Goal: Task Accomplishment & Management: Complete application form

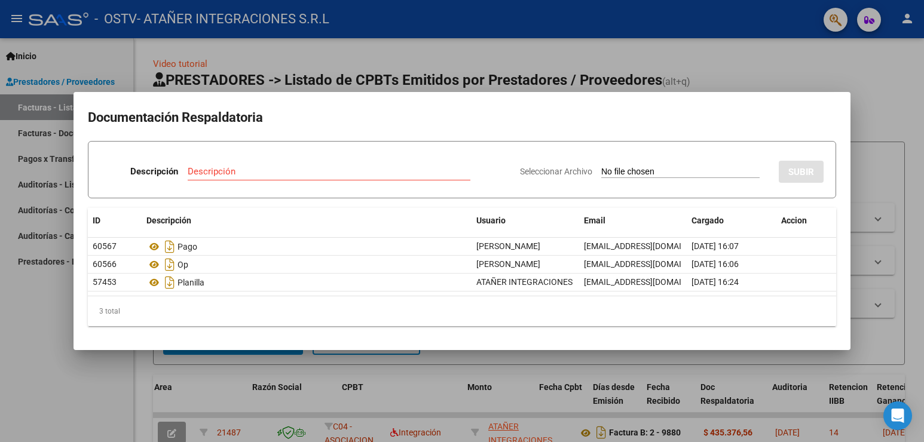
scroll to position [0, 236]
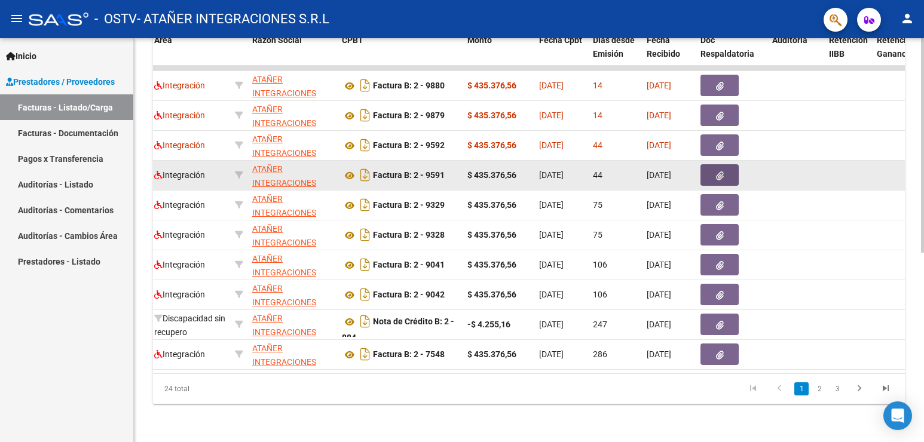
click at [714, 164] on button "button" at bounding box center [719, 175] width 38 height 22
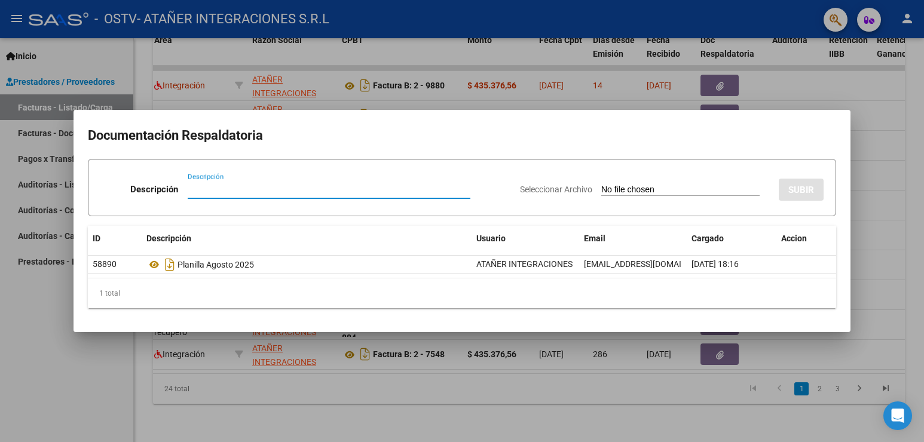
click at [797, 79] on div at bounding box center [462, 221] width 924 height 442
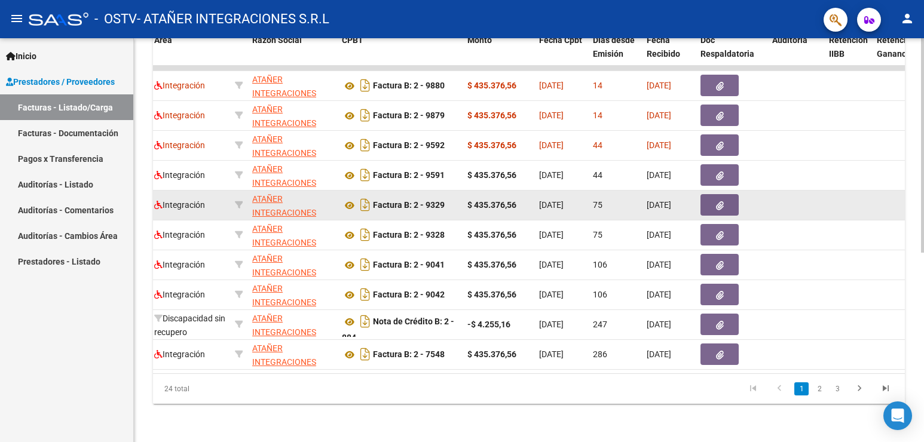
click at [714, 195] on button "button" at bounding box center [719, 205] width 38 height 22
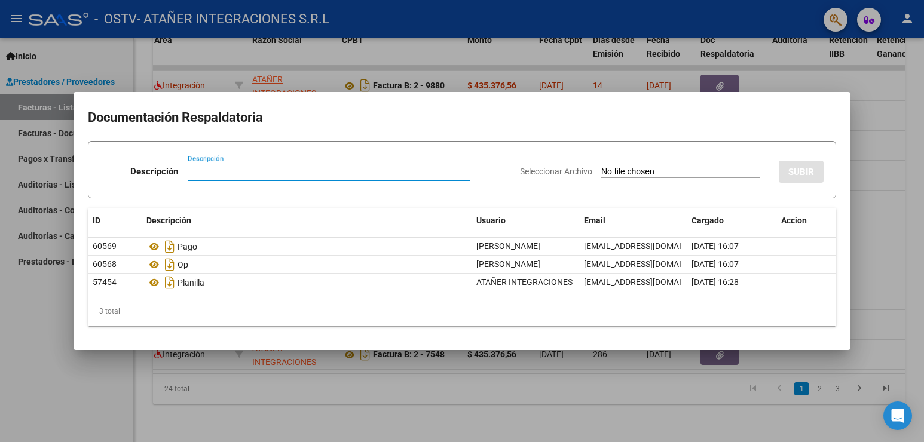
click at [249, 172] on input "Descripción" at bounding box center [329, 171] width 283 height 11
type input "Recibo"
click at [630, 170] on input "Seleccionar Archivo" at bounding box center [680, 172] width 158 height 11
type input "C:\fakepath\RC Nº 0001-00004691.PDF"
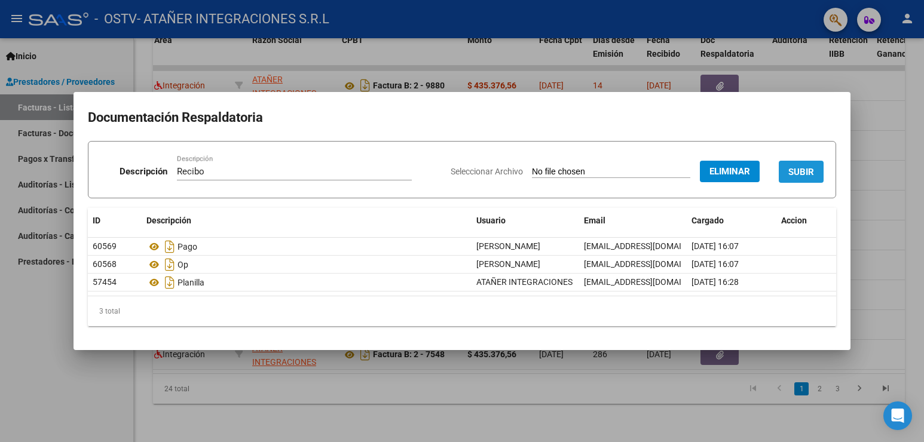
click at [798, 173] on span "SUBIR" at bounding box center [801, 172] width 26 height 11
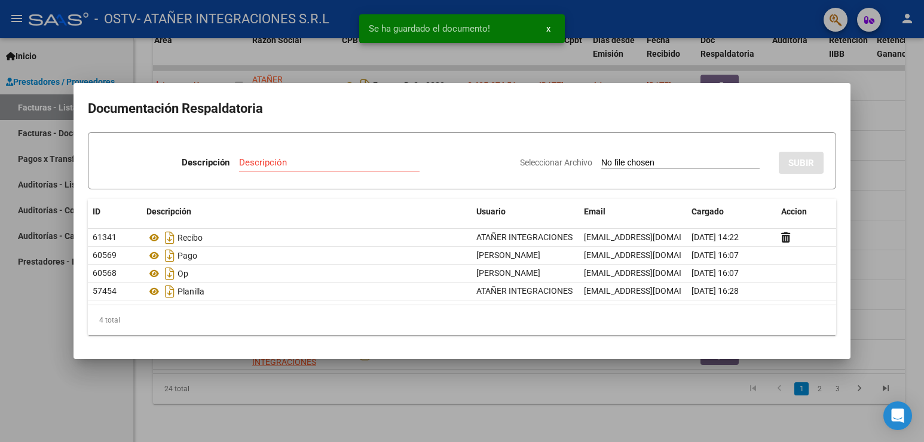
click at [763, 68] on div at bounding box center [462, 221] width 924 height 442
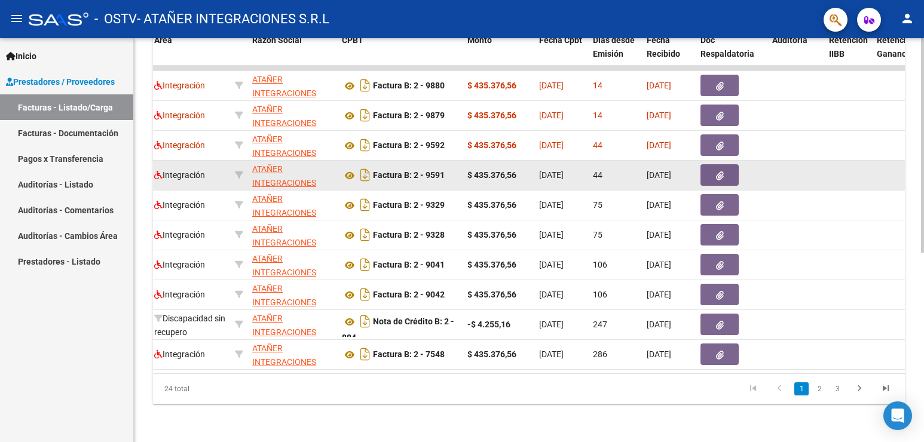
click at [722, 171] on icon "button" at bounding box center [720, 175] width 8 height 9
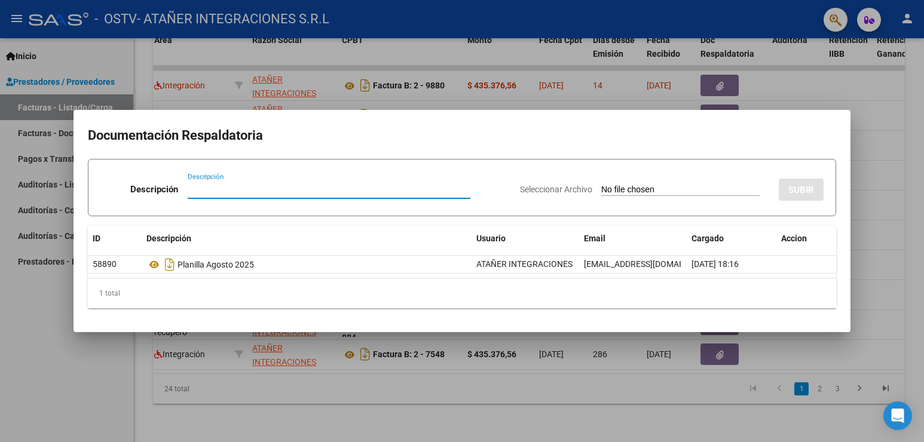
click at [809, 86] on div at bounding box center [462, 221] width 924 height 442
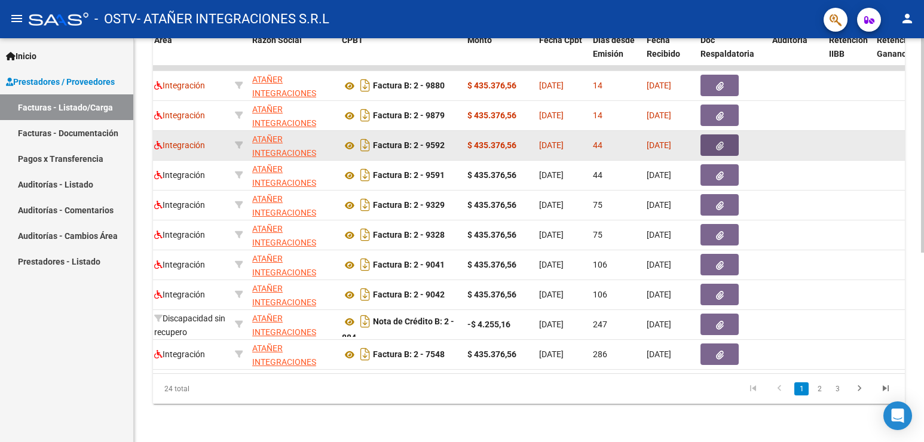
click at [712, 137] on button "button" at bounding box center [719, 145] width 38 height 22
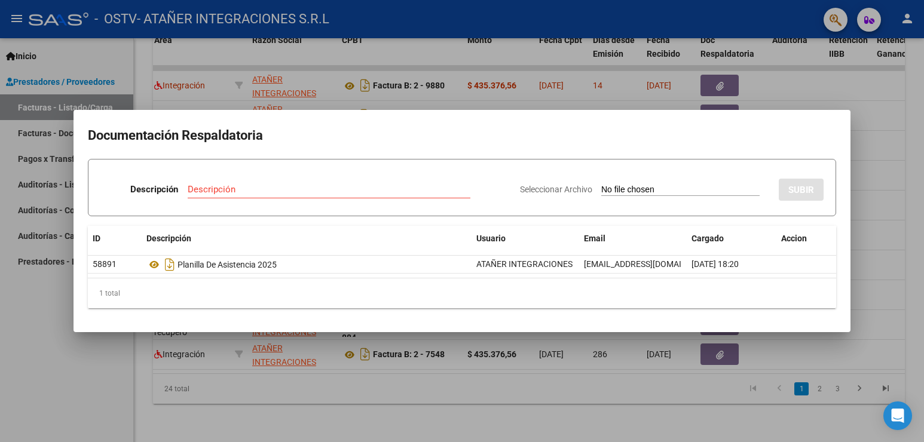
click at [789, 88] on div at bounding box center [462, 221] width 924 height 442
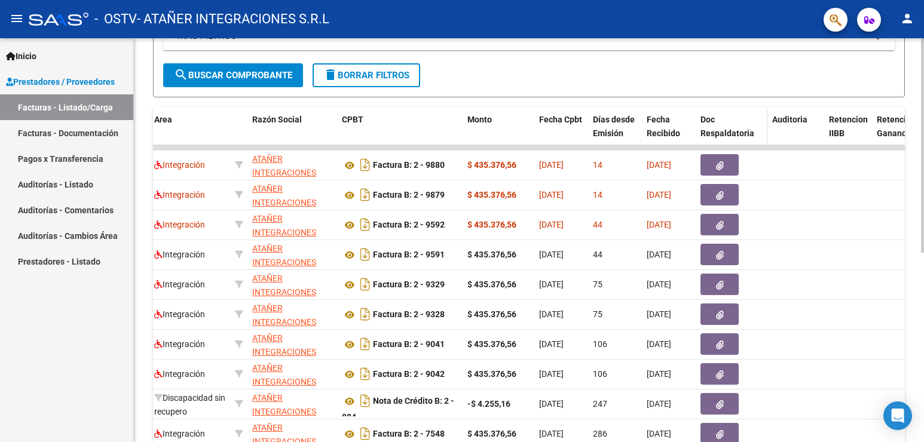
scroll to position [237, 0]
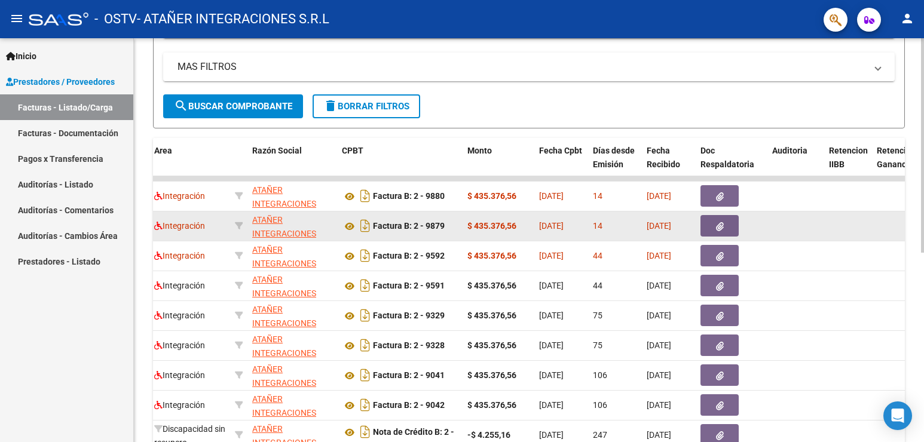
click at [723, 221] on span "button" at bounding box center [720, 225] width 8 height 11
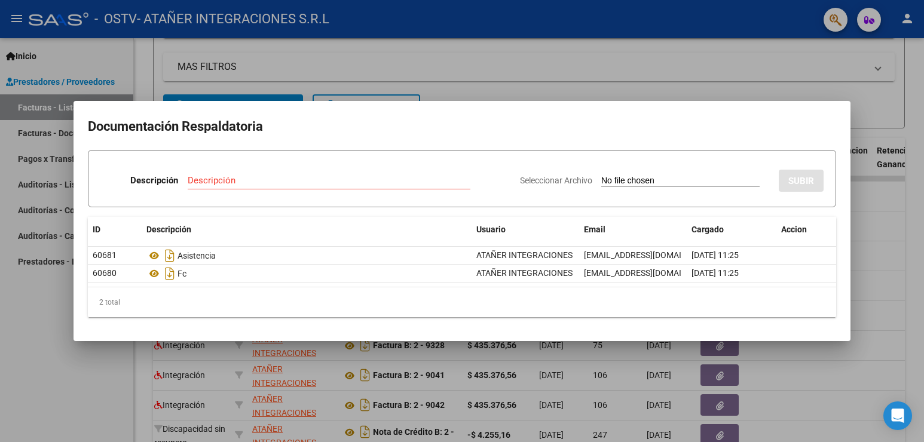
click at [702, 80] on div at bounding box center [462, 221] width 924 height 442
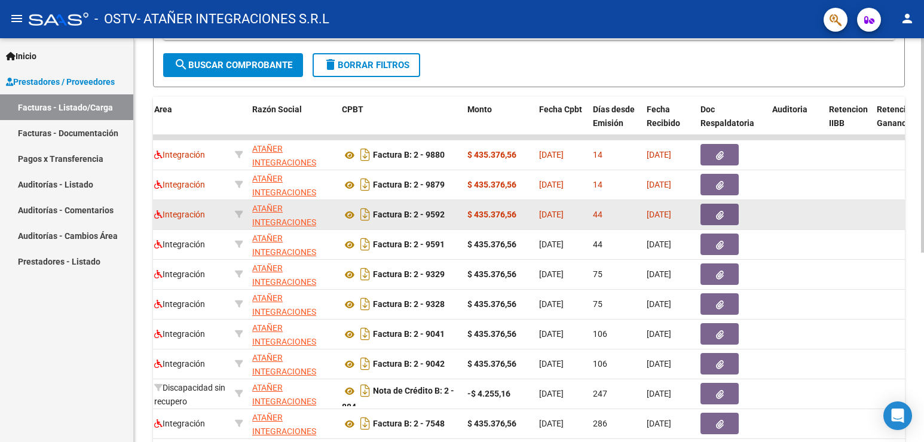
scroll to position [296, 0]
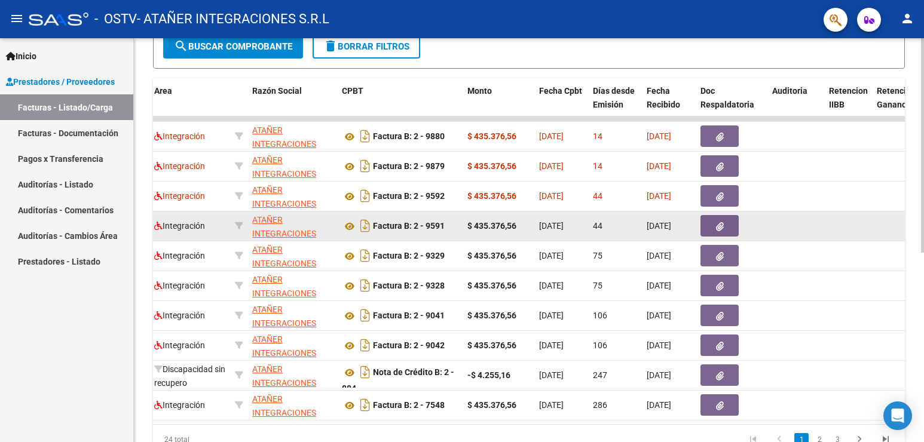
click at [710, 230] on button "button" at bounding box center [719, 226] width 38 height 22
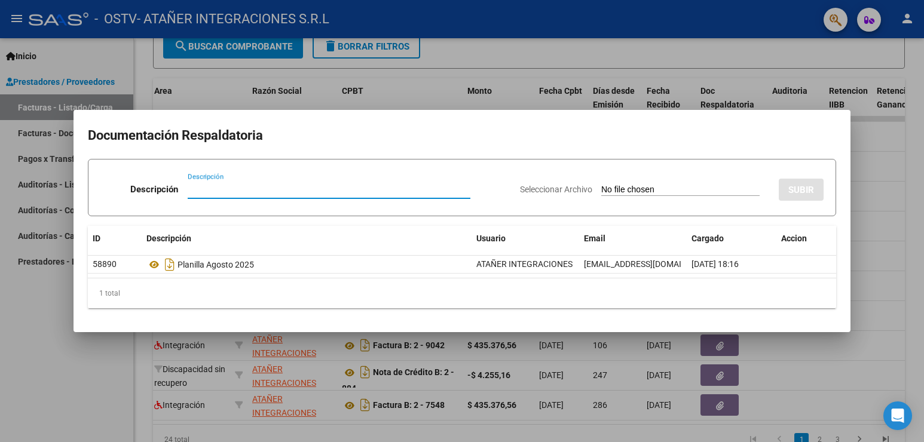
click at [750, 82] on div at bounding box center [462, 221] width 924 height 442
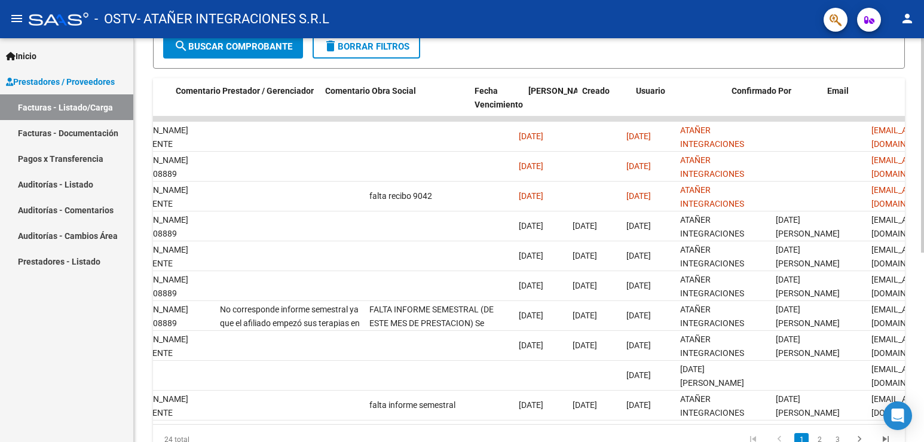
scroll to position [0, 1767]
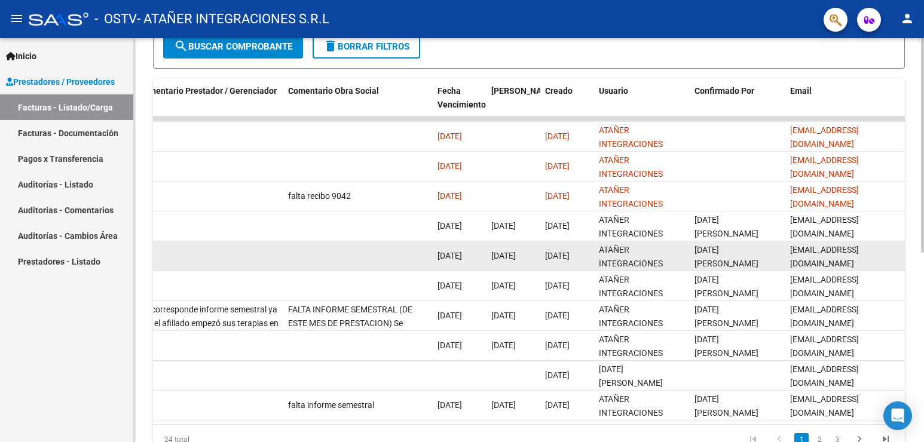
drag, startPoint x: 519, startPoint y: 224, endPoint x: 295, endPoint y: 246, distance: 224.5
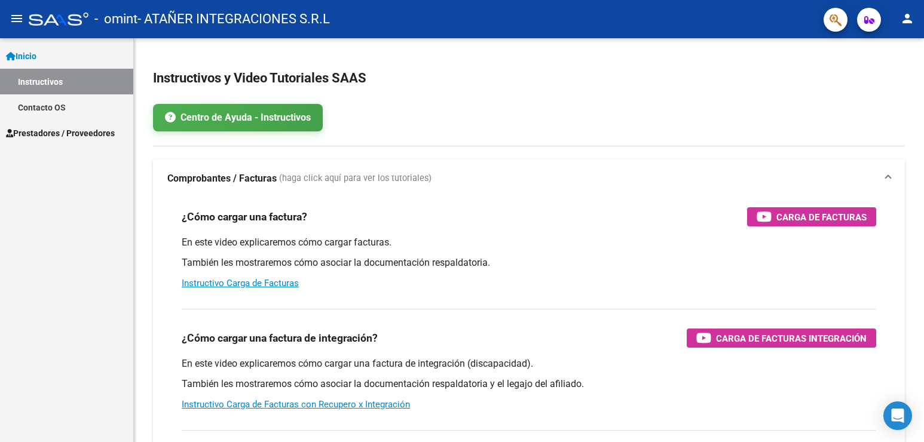
click at [53, 134] on span "Prestadores / Proveedores" at bounding box center [60, 133] width 109 height 13
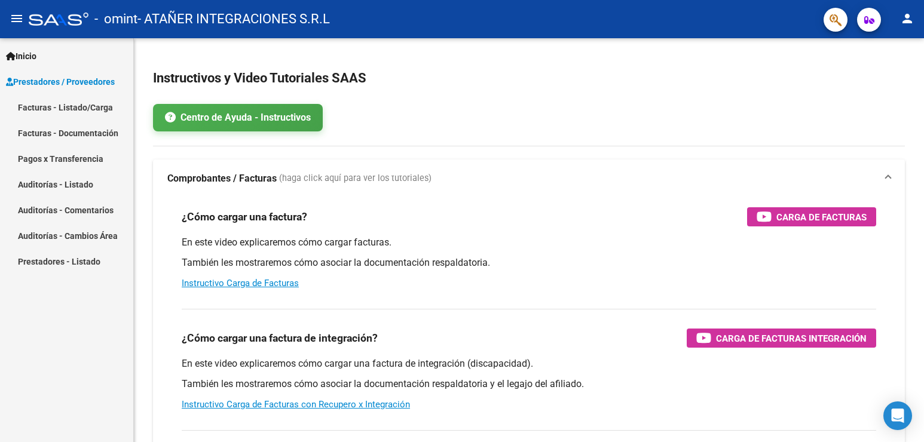
click at [87, 130] on link "Facturas - Documentación" at bounding box center [66, 133] width 133 height 26
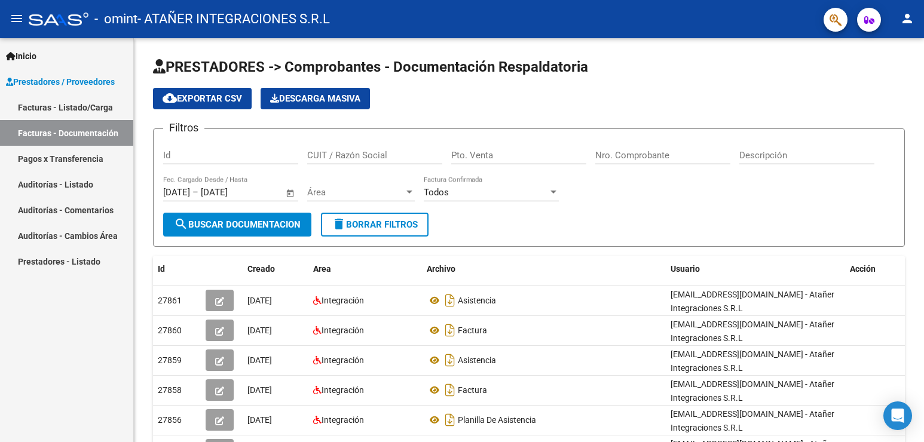
click at [83, 109] on link "Facturas - Listado/Carga" at bounding box center [66, 107] width 133 height 26
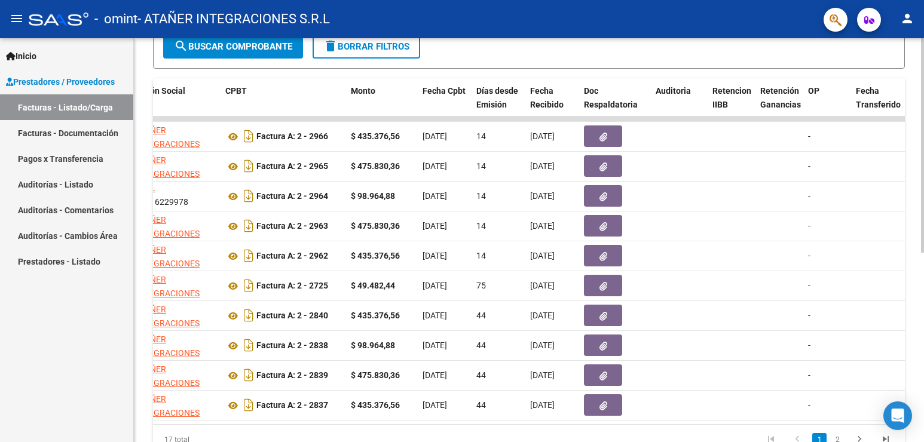
scroll to position [0, 365]
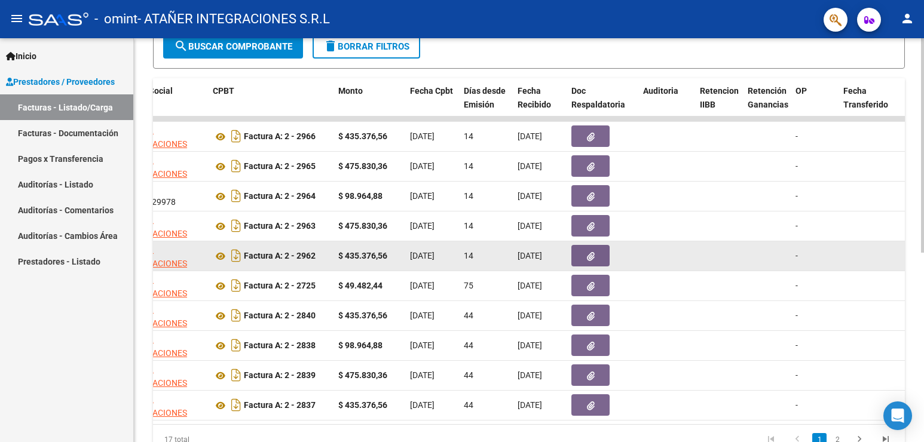
click at [591, 253] on icon "button" at bounding box center [591, 256] width 8 height 9
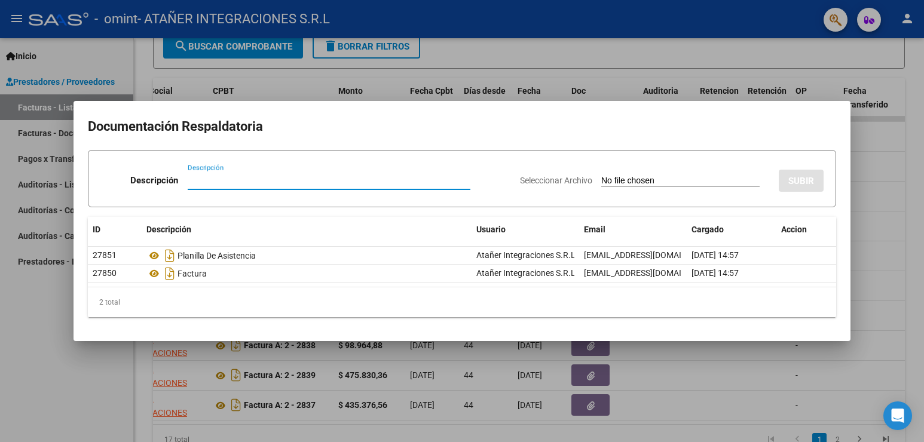
click at [682, 57] on div at bounding box center [462, 221] width 924 height 442
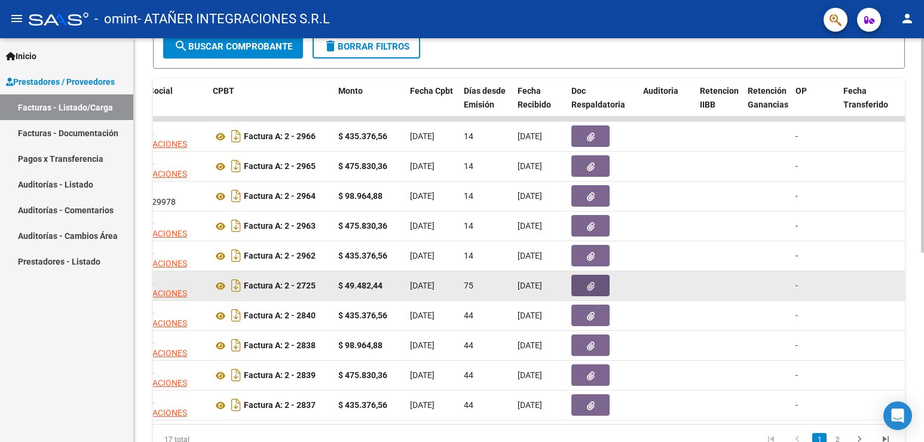
click at [599, 286] on button "button" at bounding box center [590, 286] width 38 height 22
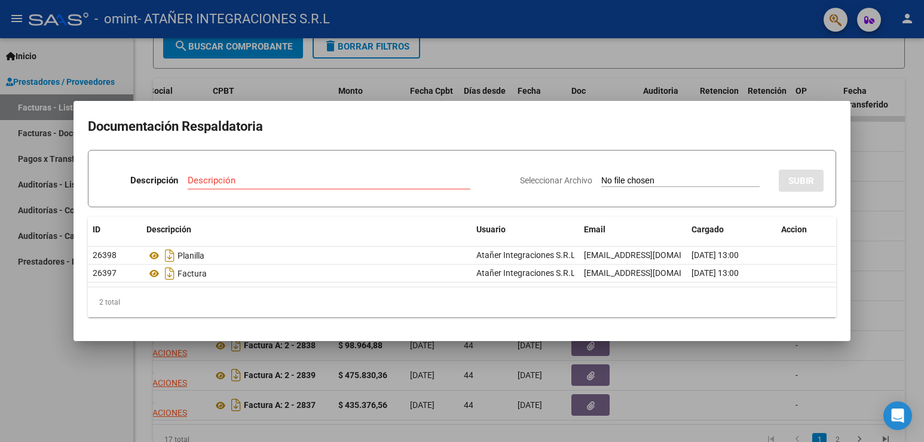
click at [526, 46] on div at bounding box center [462, 221] width 924 height 442
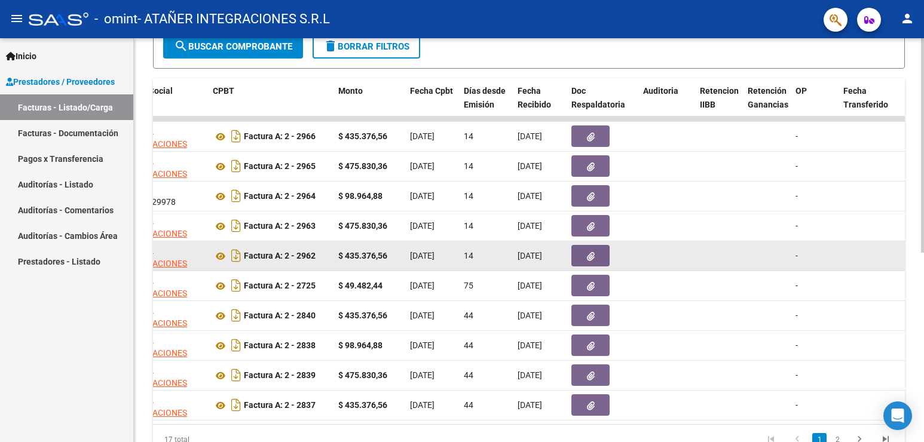
click at [594, 254] on button "button" at bounding box center [590, 256] width 38 height 22
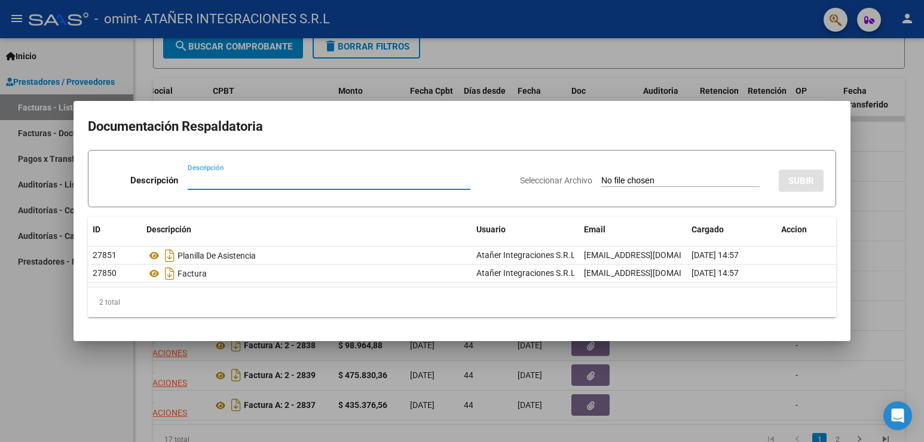
click at [530, 68] on div at bounding box center [462, 221] width 924 height 442
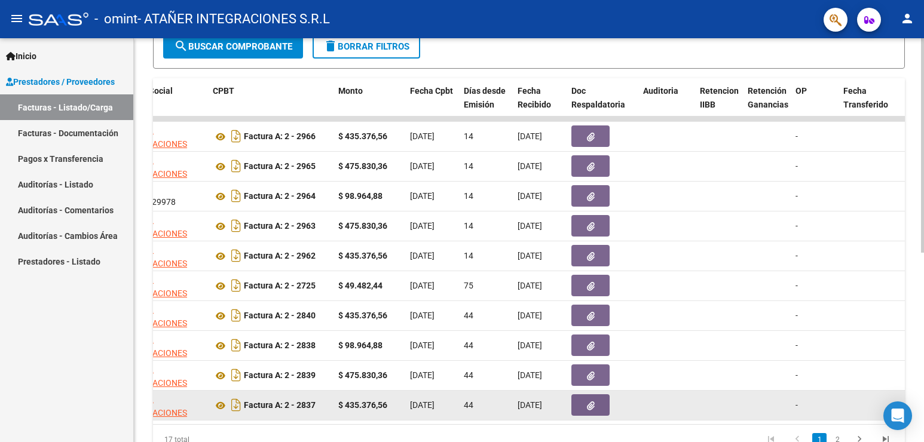
click at [587, 403] on icon "button" at bounding box center [591, 405] width 8 height 9
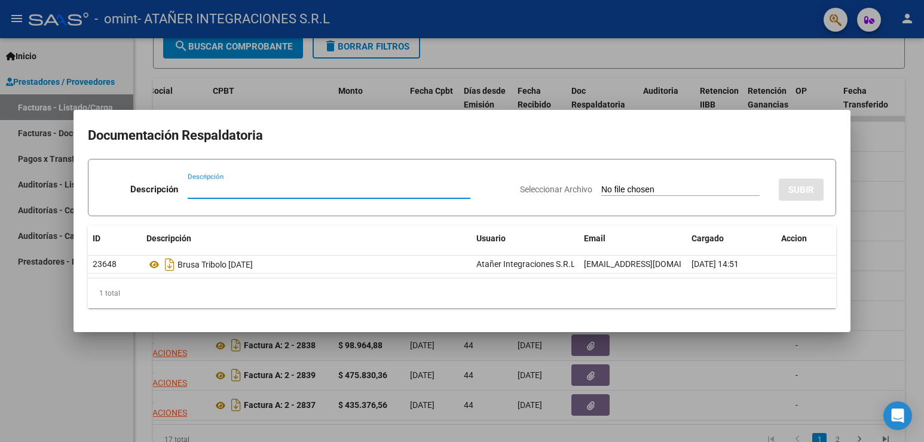
click at [505, 49] on div at bounding box center [462, 221] width 924 height 442
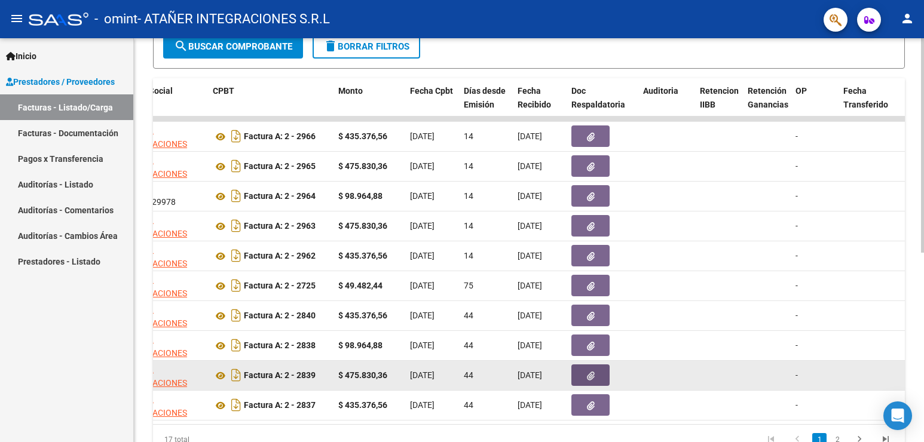
click at [591, 375] on icon "button" at bounding box center [591, 376] width 8 height 9
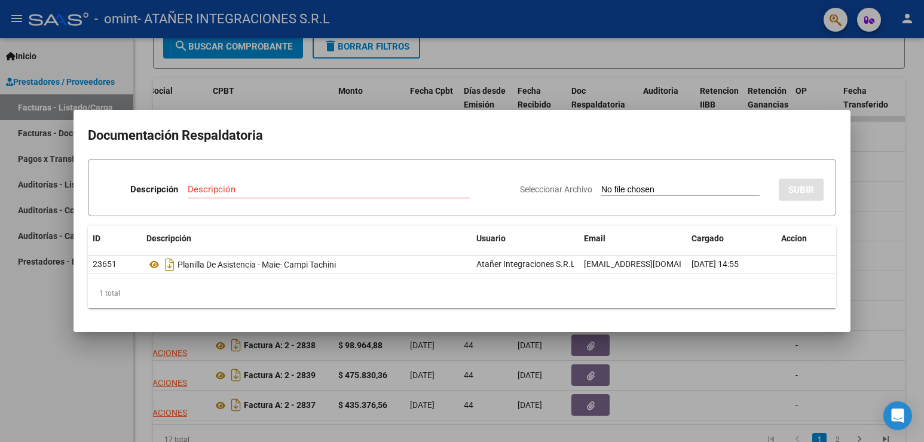
click at [531, 54] on div at bounding box center [462, 221] width 924 height 442
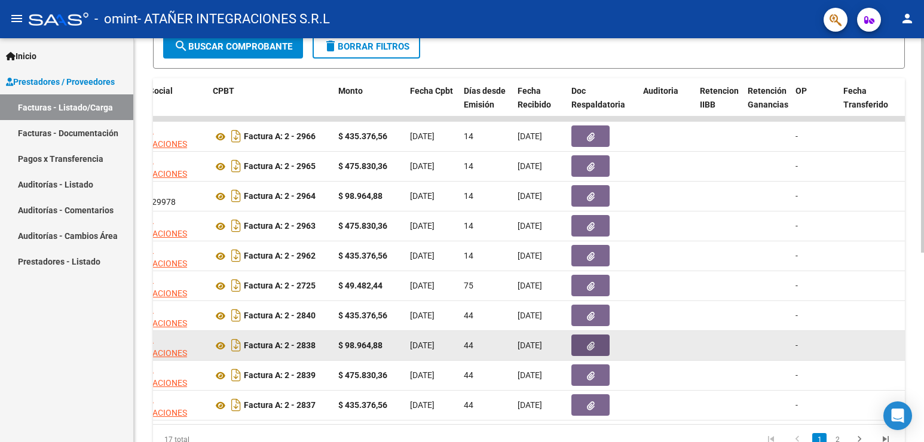
click at [588, 344] on icon "button" at bounding box center [591, 346] width 8 height 9
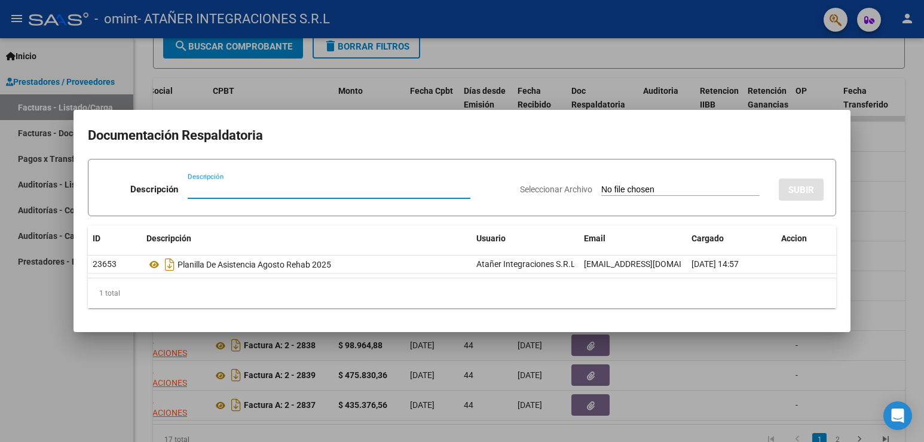
click at [513, 64] on div at bounding box center [462, 221] width 924 height 442
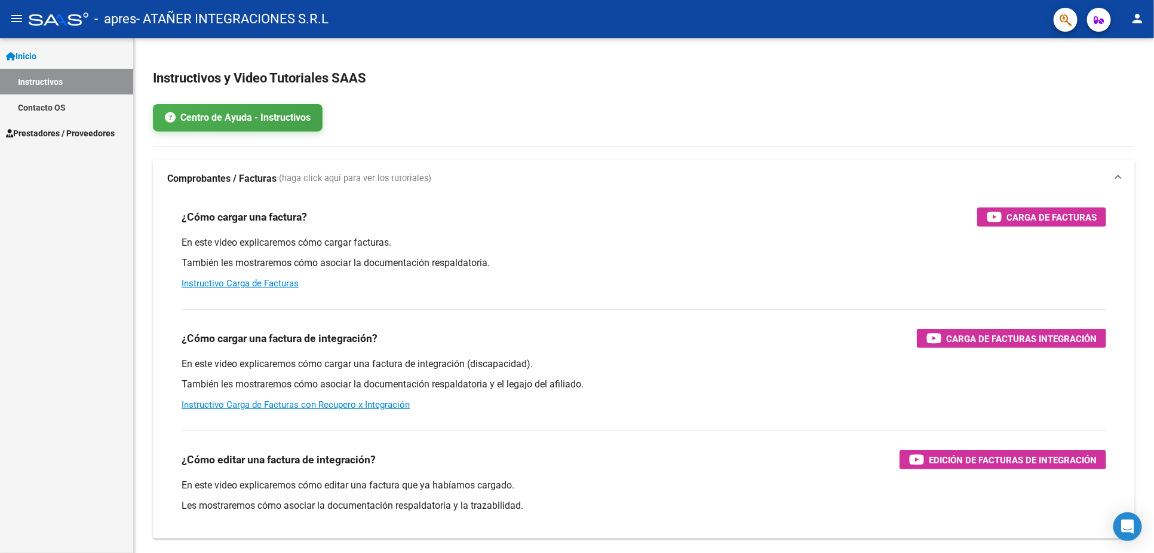
click at [60, 133] on span "Prestadores / Proveedores" at bounding box center [60, 133] width 109 height 13
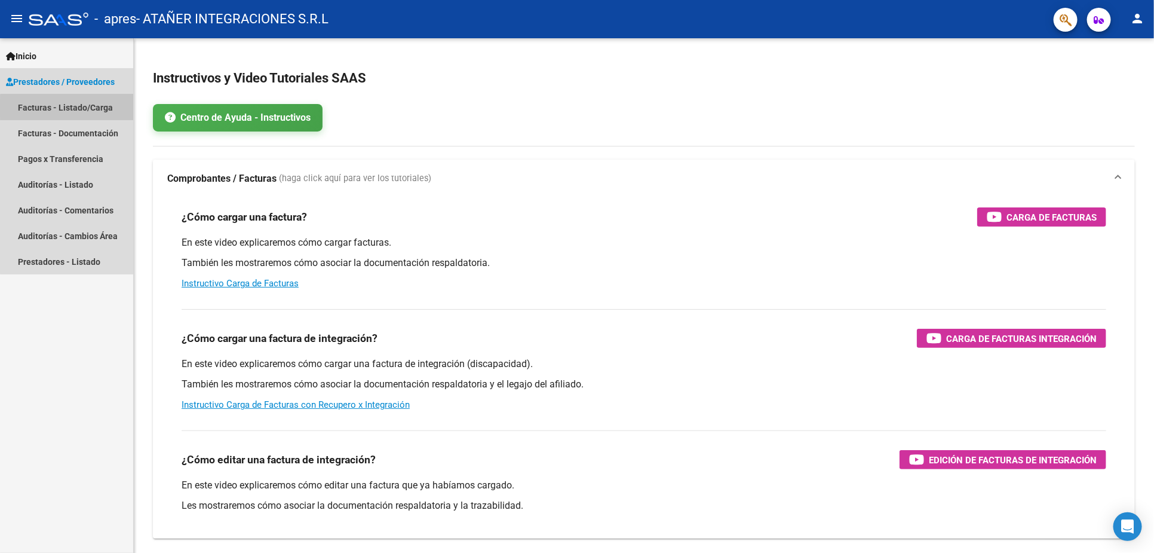
click at [79, 108] on link "Facturas - Listado/Carga" at bounding box center [66, 107] width 133 height 26
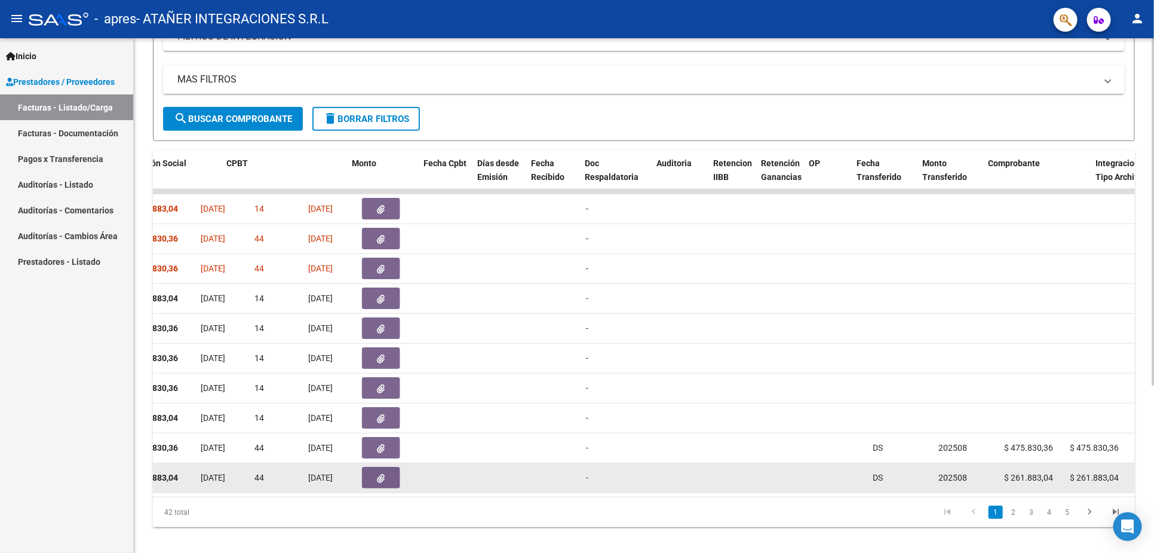
scroll to position [0, 243]
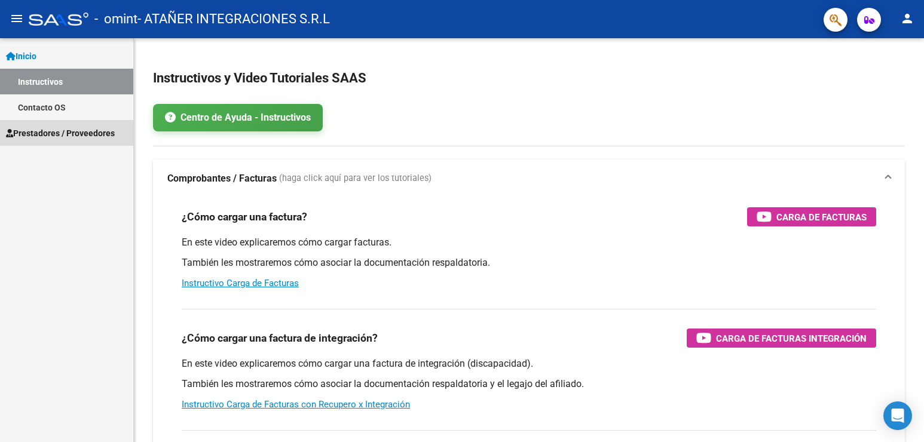
click at [75, 134] on span "Prestadores / Proveedores" at bounding box center [60, 133] width 109 height 13
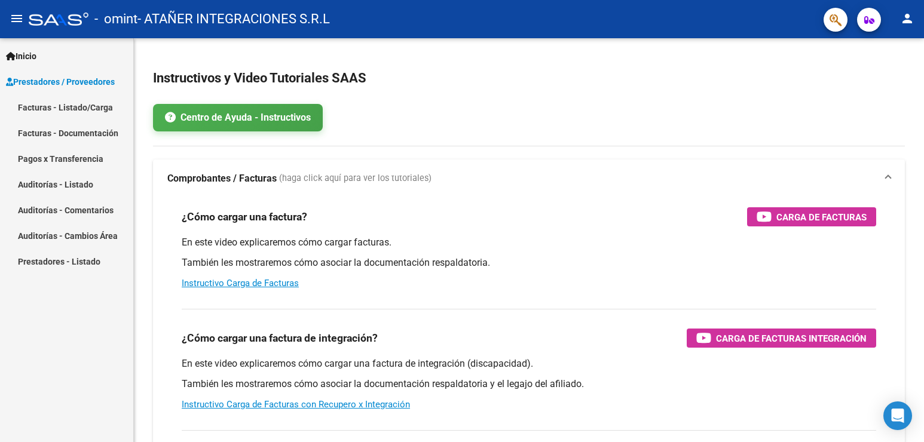
click at [86, 108] on link "Facturas - Listado/Carga" at bounding box center [66, 107] width 133 height 26
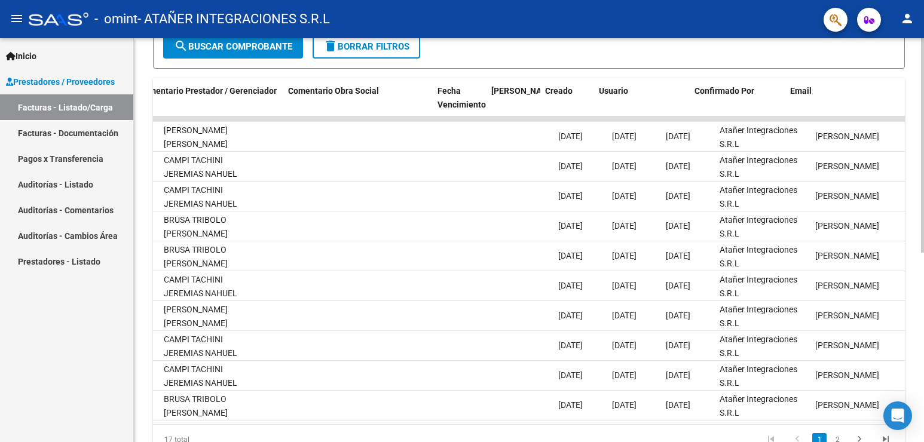
scroll to position [0, 1767]
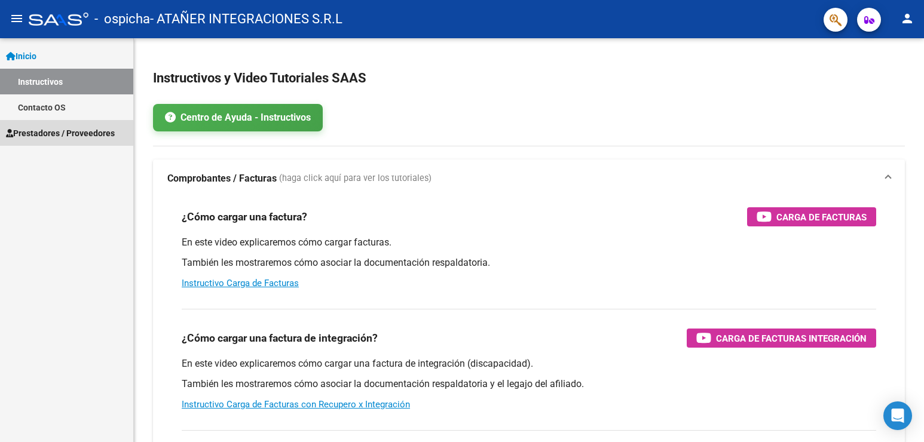
click at [68, 128] on span "Prestadores / Proveedores" at bounding box center [60, 133] width 109 height 13
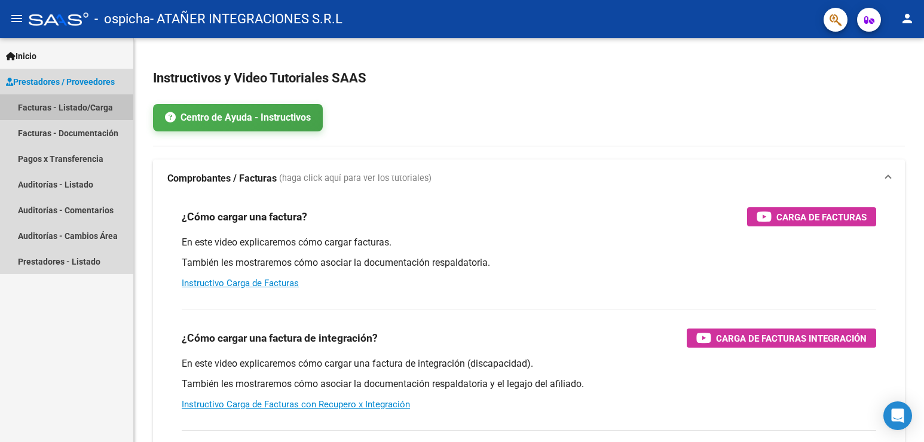
click at [79, 108] on link "Facturas - Listado/Carga" at bounding box center [66, 107] width 133 height 26
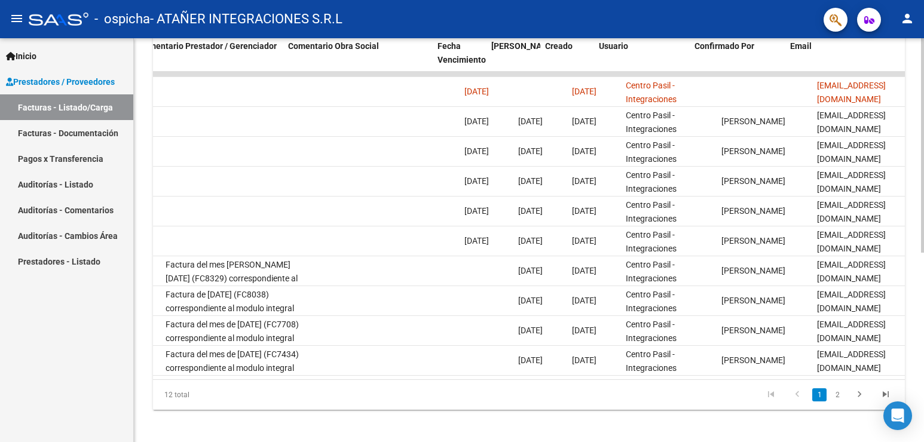
scroll to position [0, 1767]
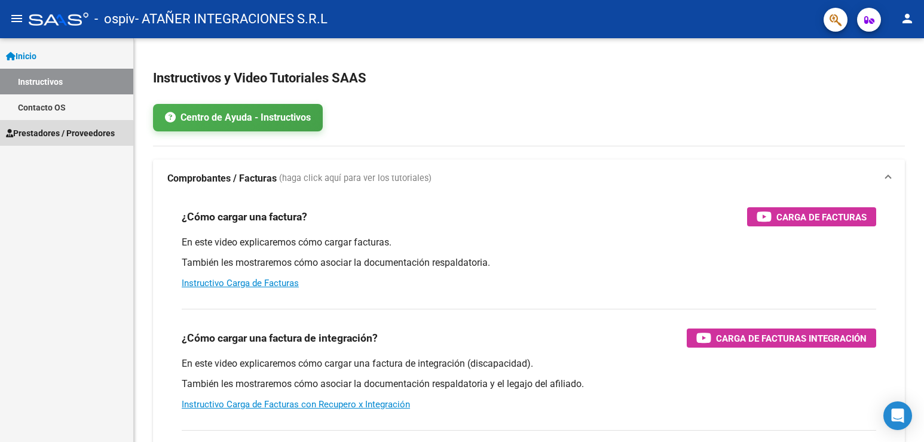
click at [66, 136] on span "Prestadores / Proveedores" at bounding box center [60, 133] width 109 height 13
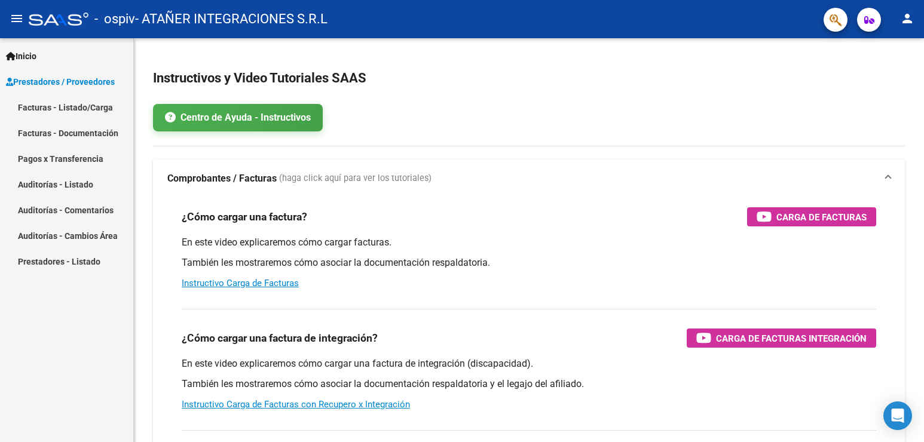
click at [79, 106] on link "Facturas - Listado/Carga" at bounding box center [66, 107] width 133 height 26
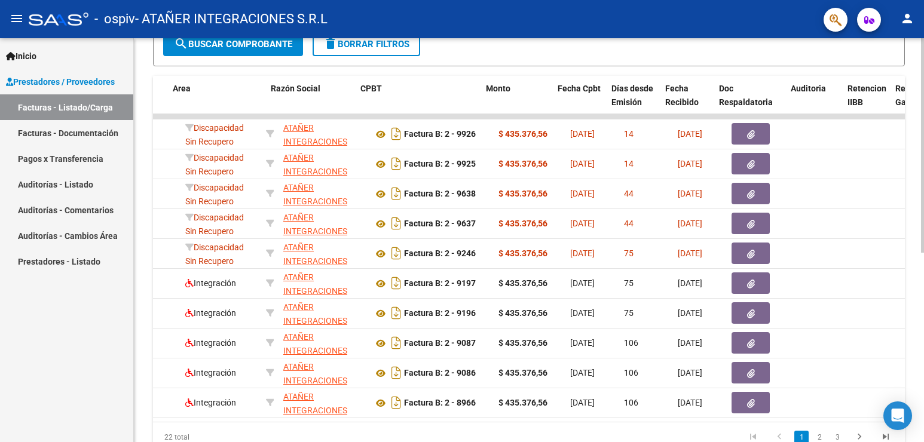
scroll to position [0, 240]
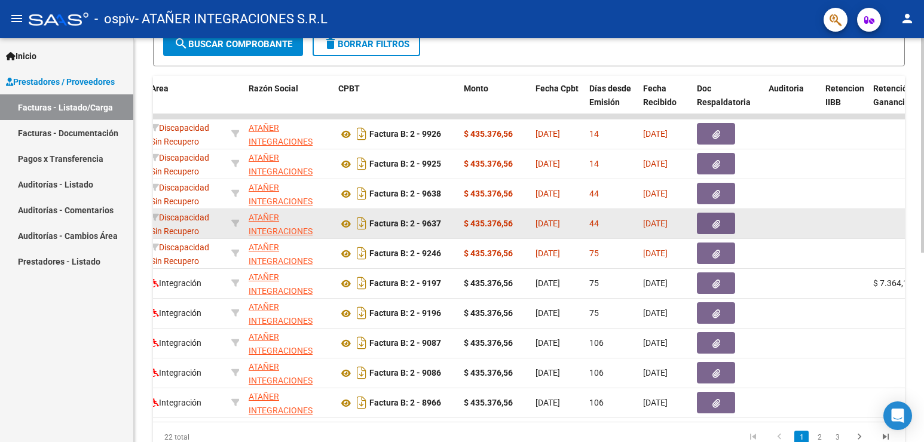
click at [716, 221] on icon "button" at bounding box center [716, 224] width 8 height 9
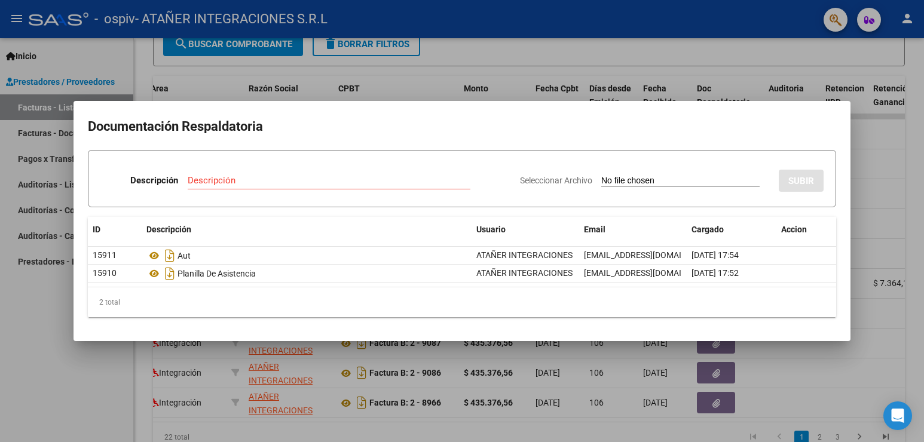
click at [497, 78] on div at bounding box center [462, 221] width 924 height 442
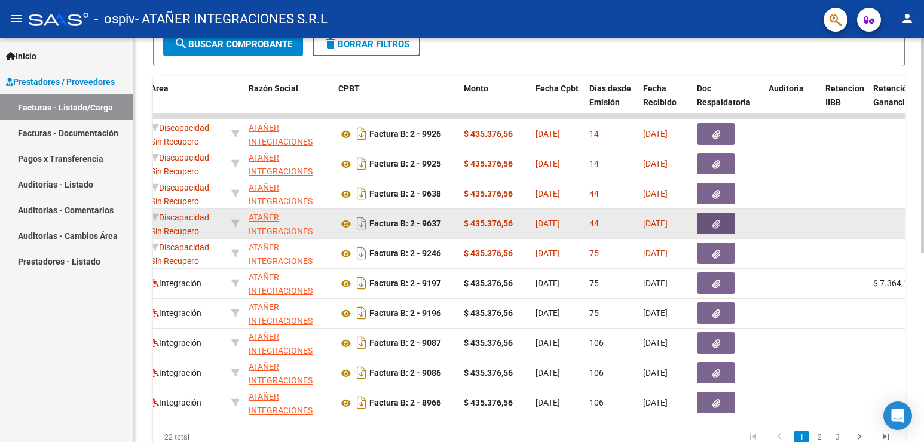
click at [711, 223] on button "button" at bounding box center [716, 224] width 38 height 22
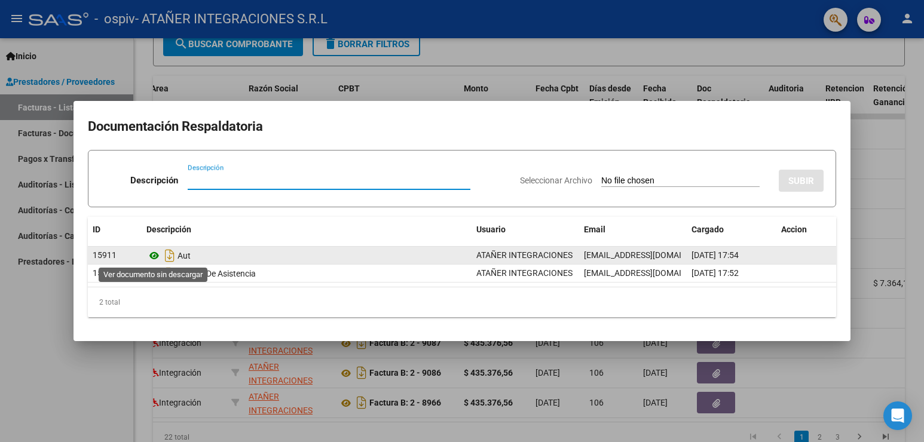
click at [157, 257] on icon at bounding box center [154, 256] width 16 height 14
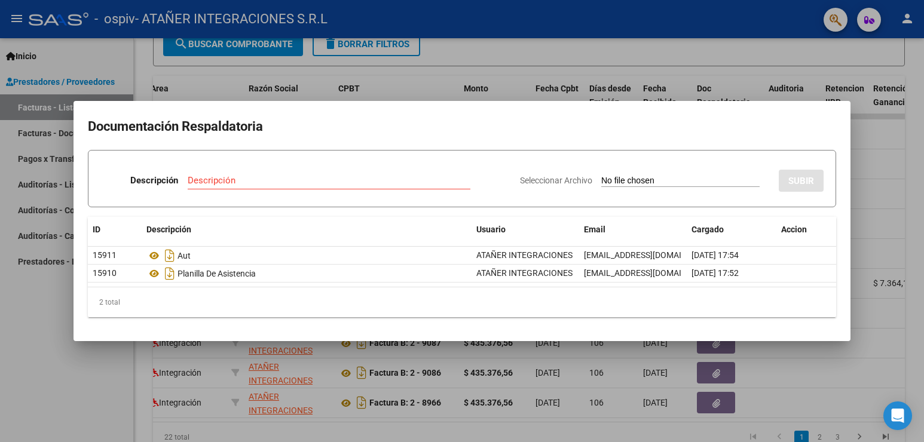
click at [384, 371] on div at bounding box center [462, 221] width 924 height 442
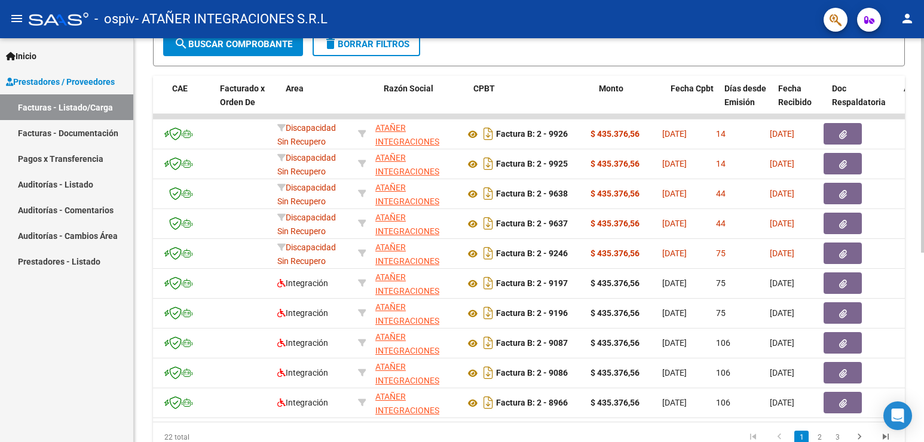
scroll to position [0, 92]
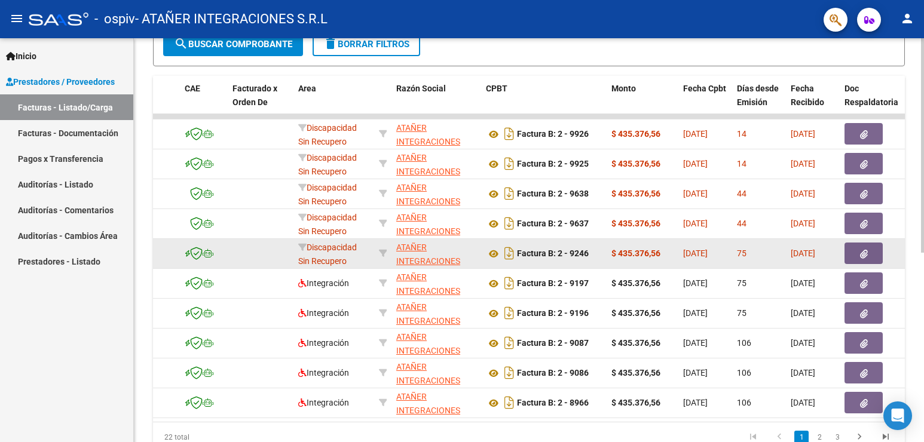
click at [863, 253] on icon "button" at bounding box center [864, 254] width 8 height 9
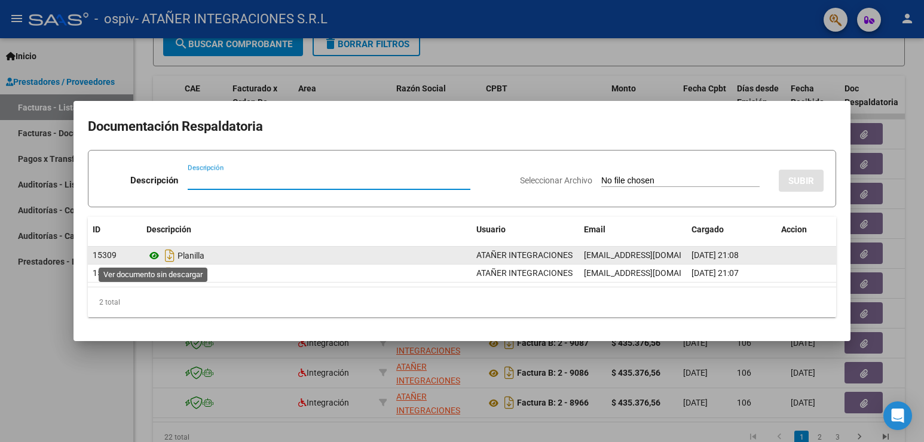
click at [153, 254] on icon at bounding box center [154, 256] width 16 height 14
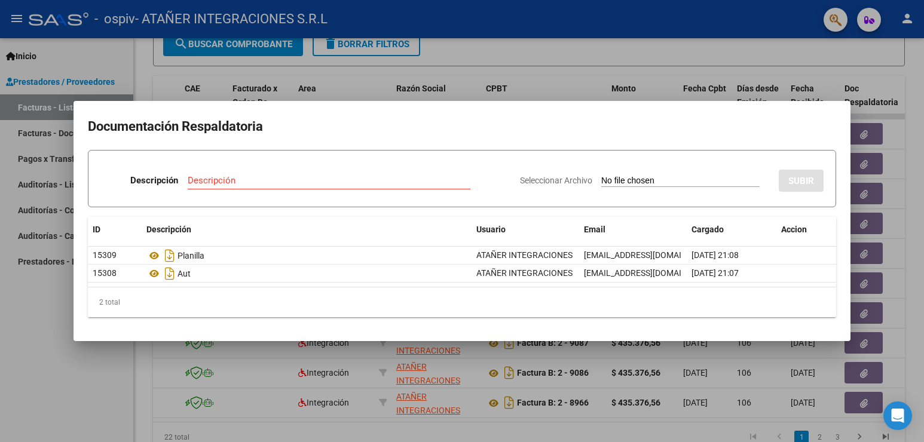
click at [549, 81] on div at bounding box center [462, 221] width 924 height 442
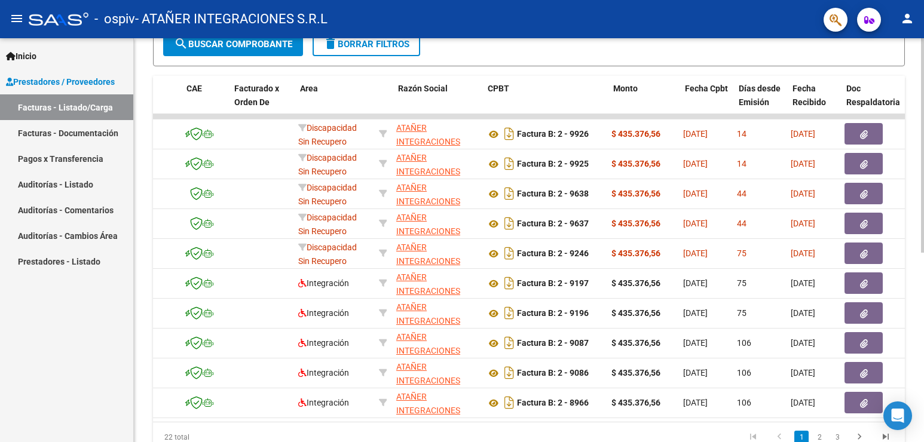
scroll to position [0, 0]
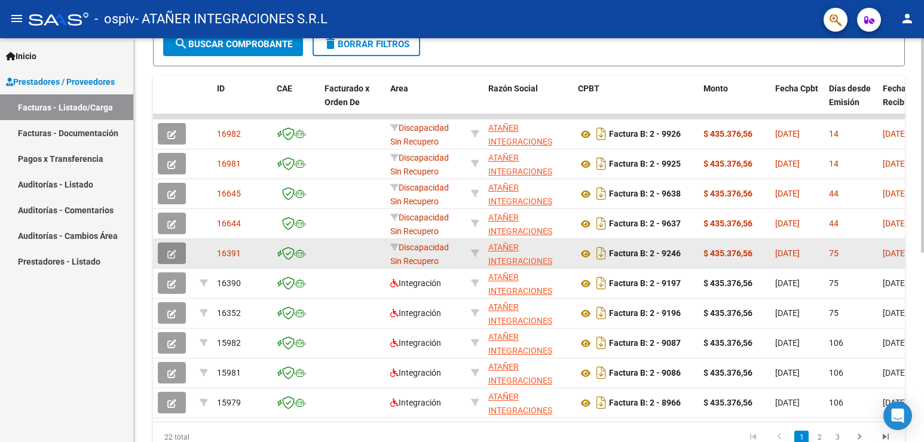
click at [178, 250] on button "button" at bounding box center [172, 254] width 28 height 22
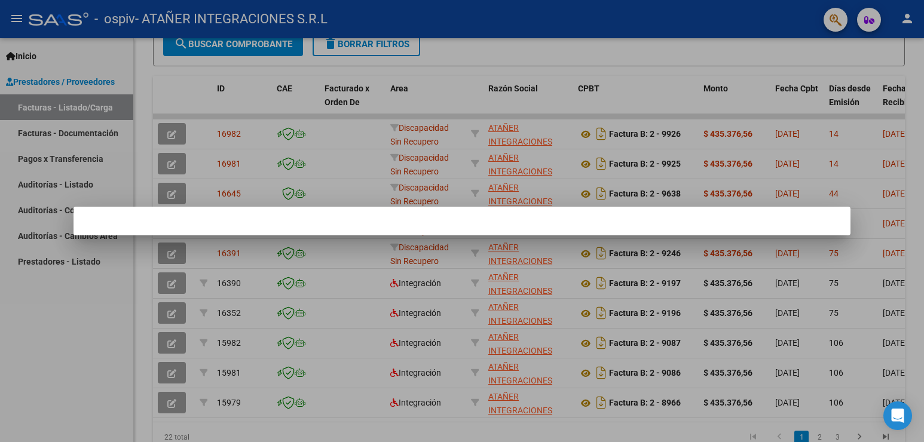
click at [509, 177] on div at bounding box center [462, 221] width 924 height 442
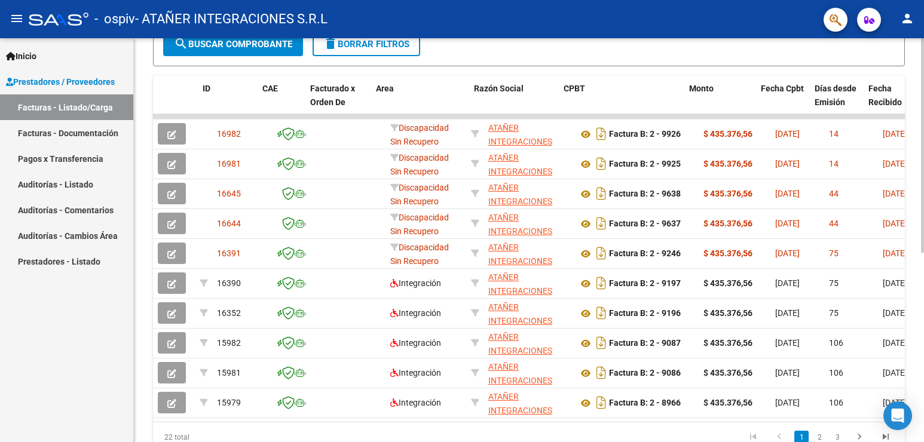
scroll to position [0, 100]
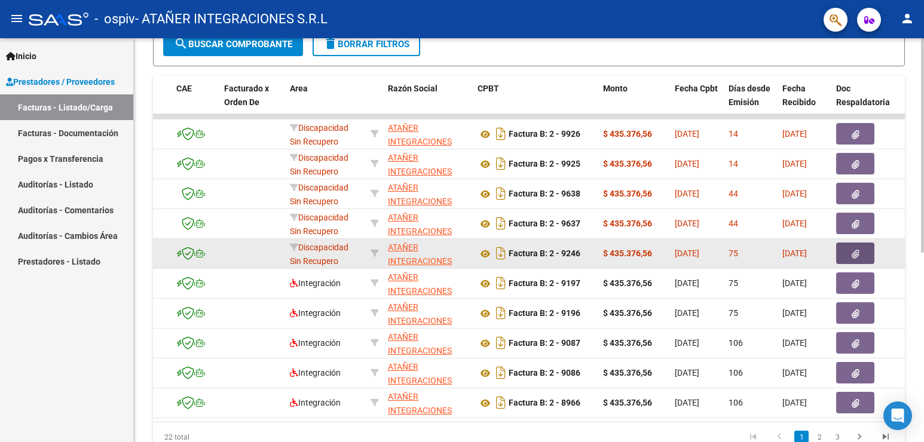
click at [854, 253] on icon "button" at bounding box center [855, 254] width 8 height 9
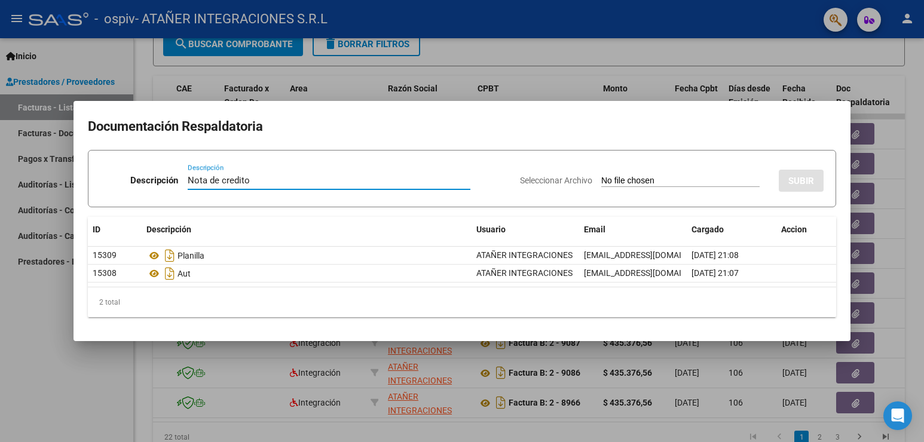
type input "Nota de credito"
click at [640, 182] on input "Seleccionar Archivo" at bounding box center [680, 181] width 158 height 11
type input "C:\fakepath\NC B Nº 0002-00001117.PDF"
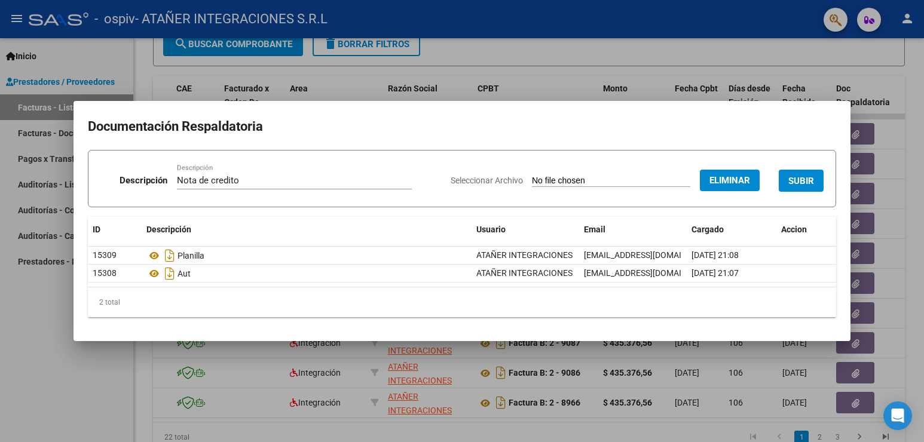
click at [802, 182] on span "SUBIR" at bounding box center [801, 181] width 26 height 11
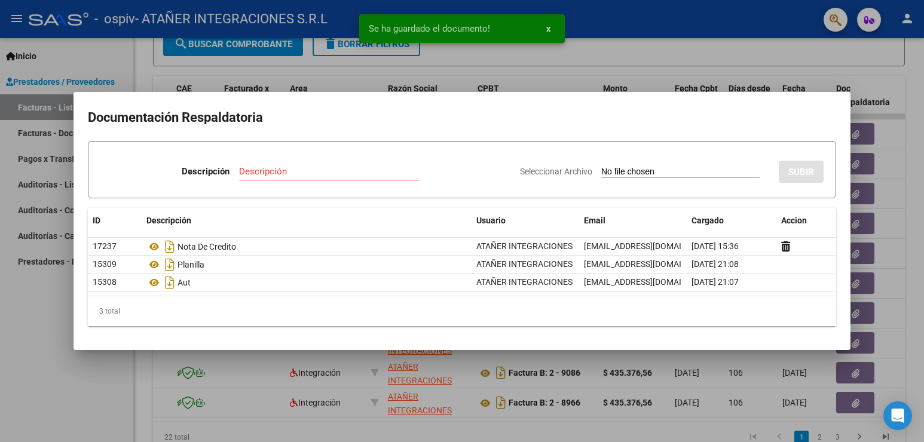
click at [640, 65] on div at bounding box center [462, 221] width 924 height 442
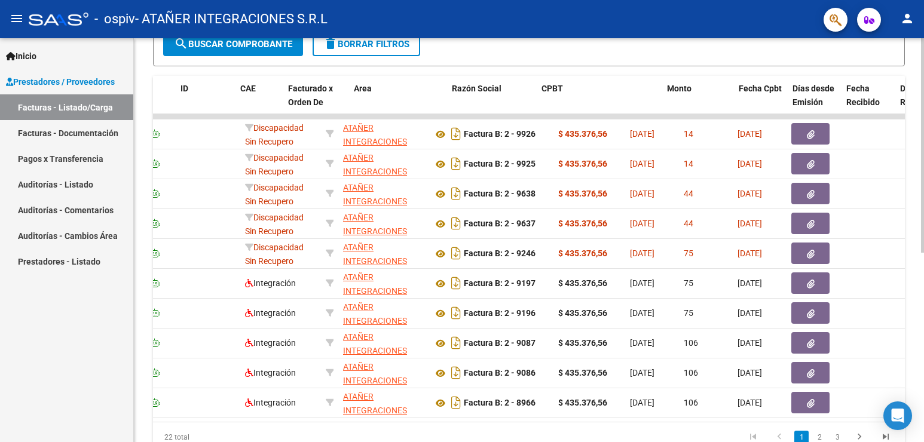
scroll to position [0, 0]
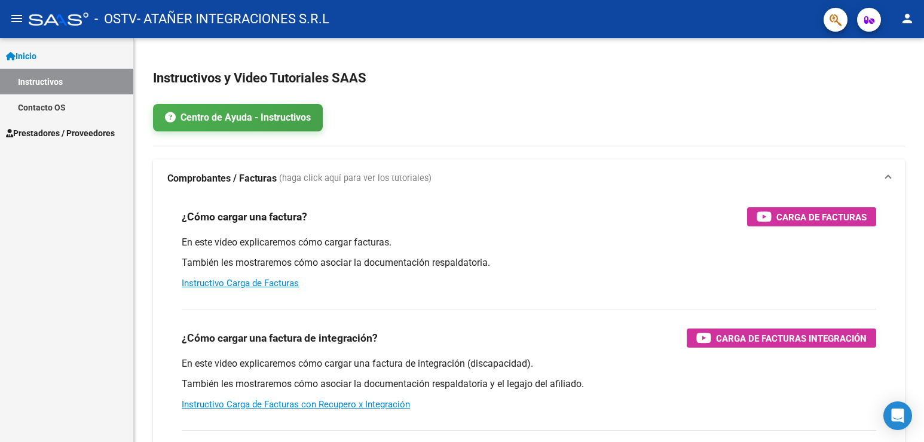
click at [76, 133] on span "Prestadores / Proveedores" at bounding box center [60, 133] width 109 height 13
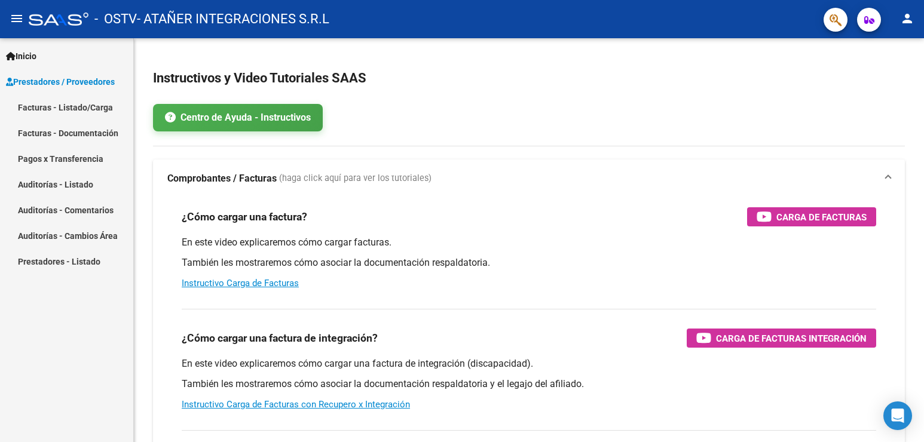
click at [72, 134] on link "Facturas - Documentación" at bounding box center [66, 133] width 133 height 26
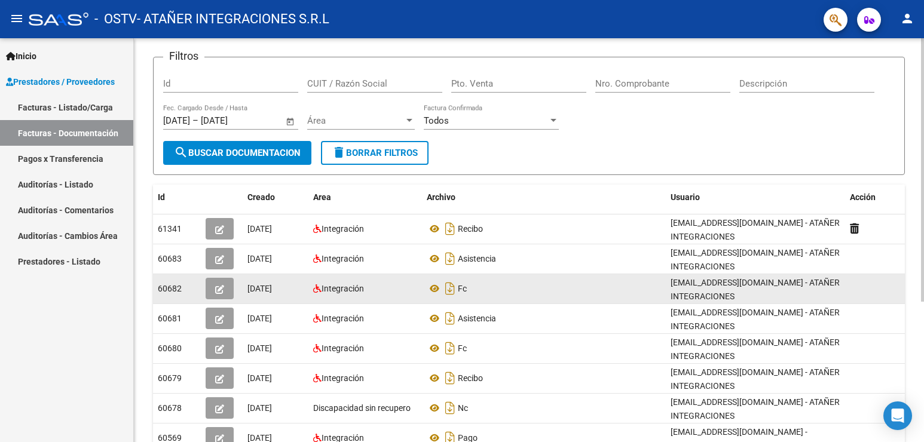
scroll to position [119, 0]
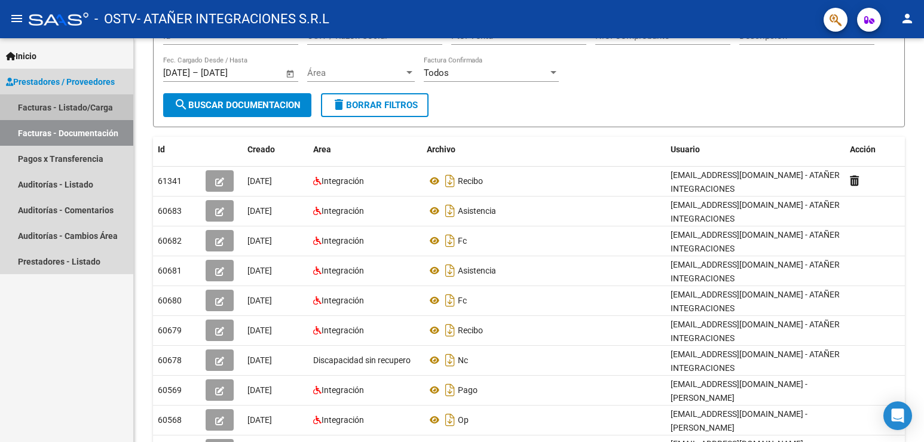
click at [48, 100] on link "Facturas - Listado/Carga" at bounding box center [66, 107] width 133 height 26
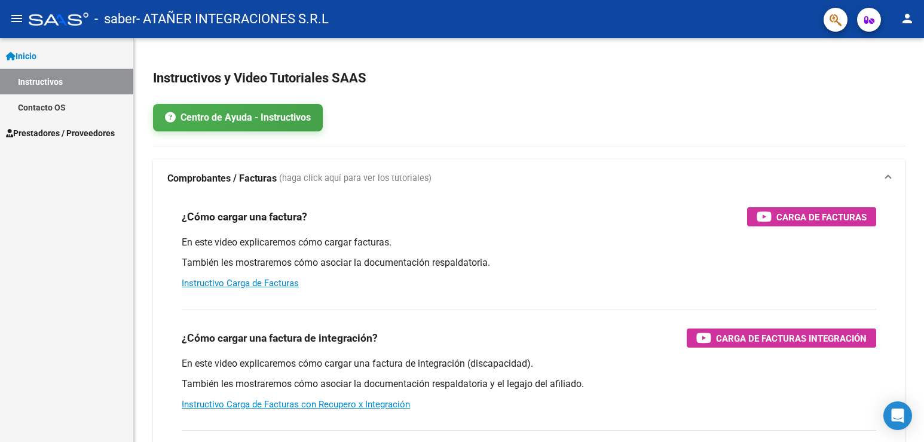
click at [53, 128] on span "Prestadores / Proveedores" at bounding box center [60, 133] width 109 height 13
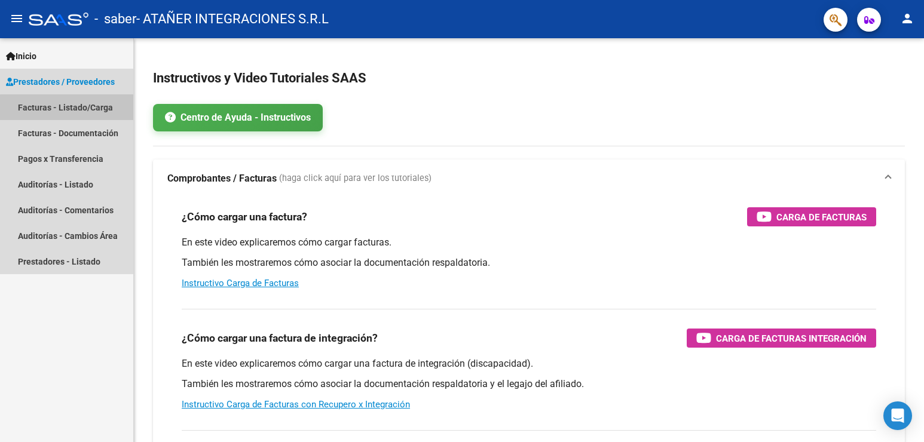
click at [94, 109] on link "Facturas - Listado/Carga" at bounding box center [66, 107] width 133 height 26
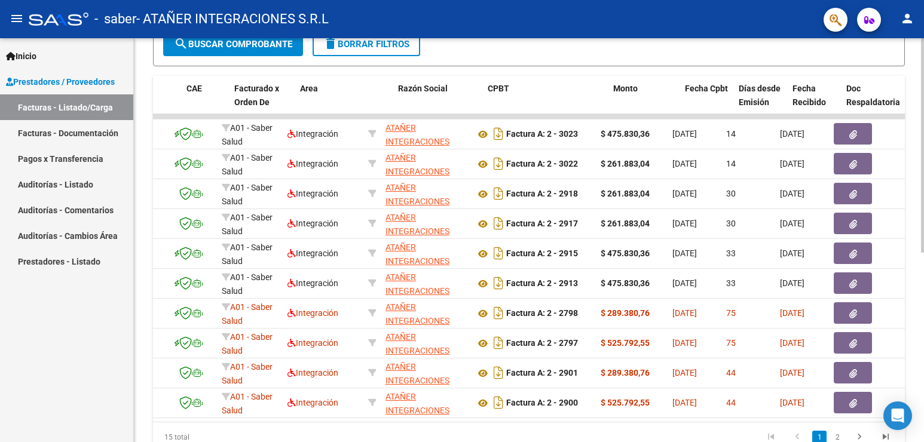
scroll to position [0, 90]
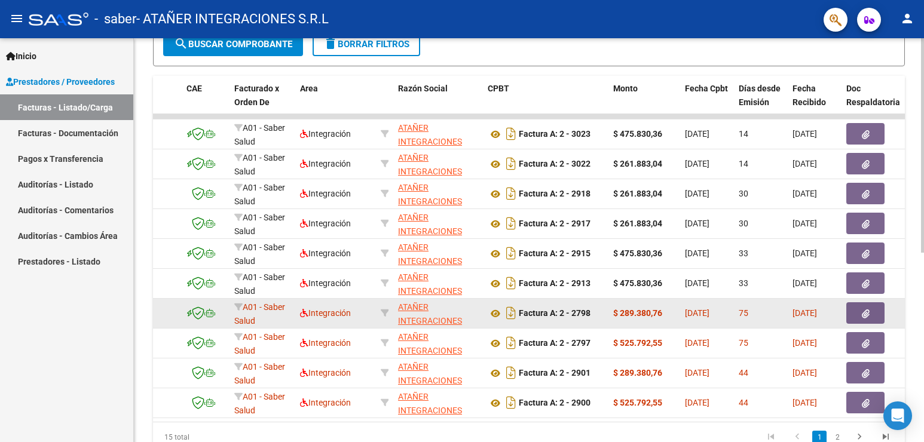
click at [870, 314] on button "button" at bounding box center [865, 313] width 38 height 22
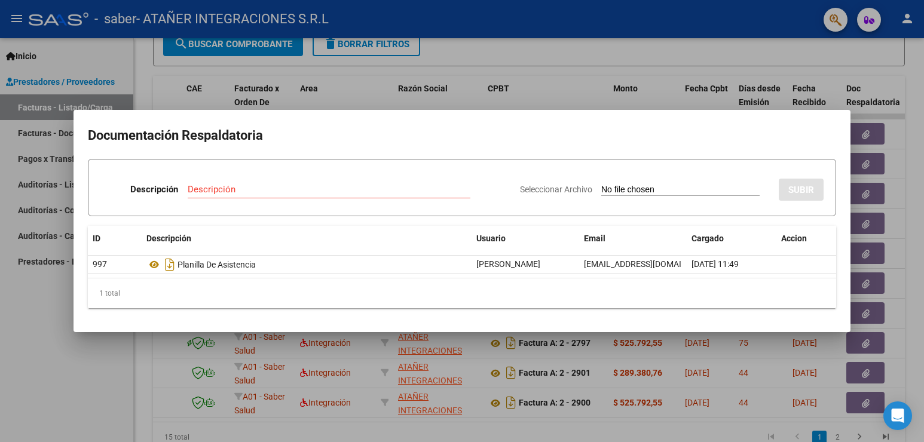
click at [653, 67] on div at bounding box center [462, 221] width 924 height 442
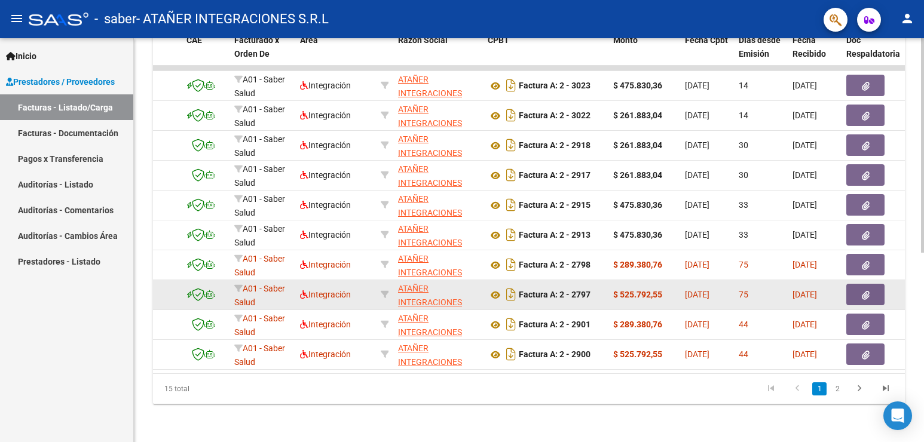
scroll to position [356, 0]
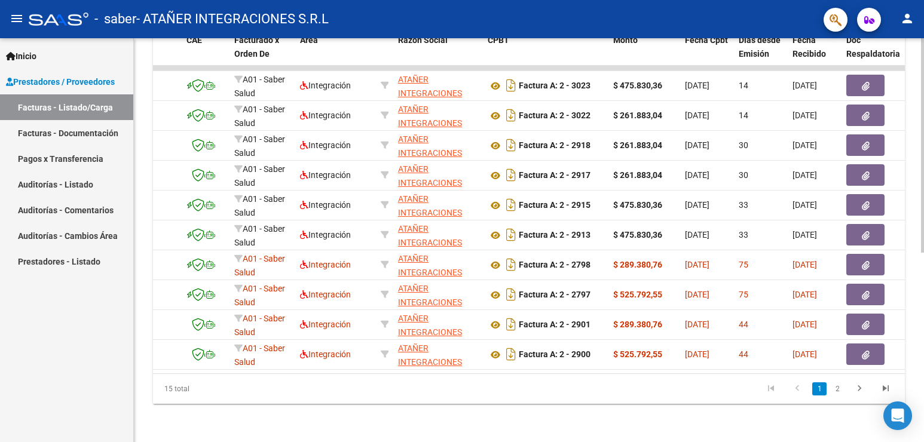
click at [846, 254] on button "button" at bounding box center [865, 265] width 38 height 22
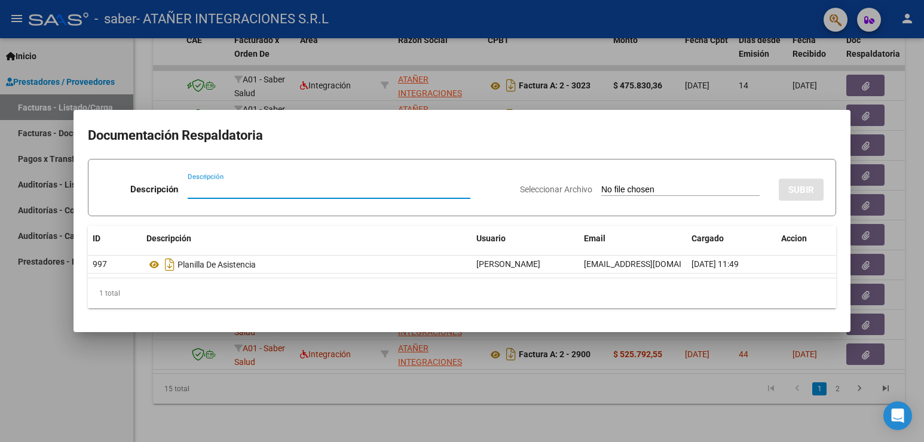
click at [702, 82] on div at bounding box center [462, 221] width 924 height 442
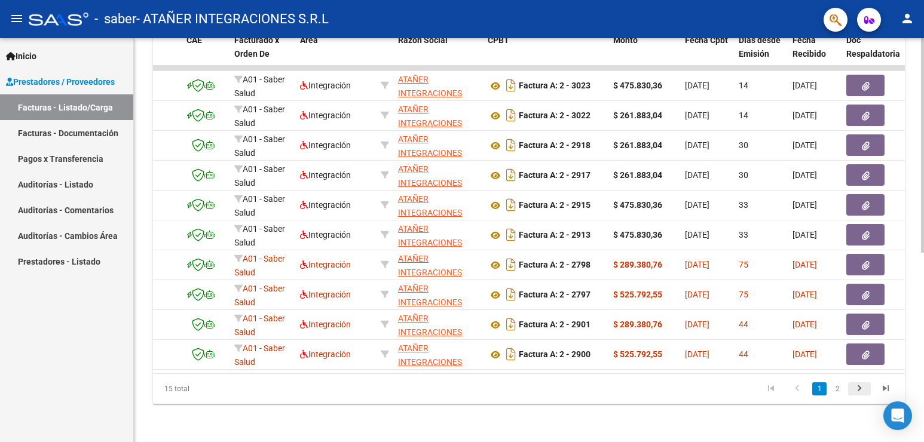
click at [859, 387] on icon "go to next page" at bounding box center [859, 390] width 16 height 14
click at [859, 387] on div "15 total 1 2" at bounding box center [529, 389] width 752 height 30
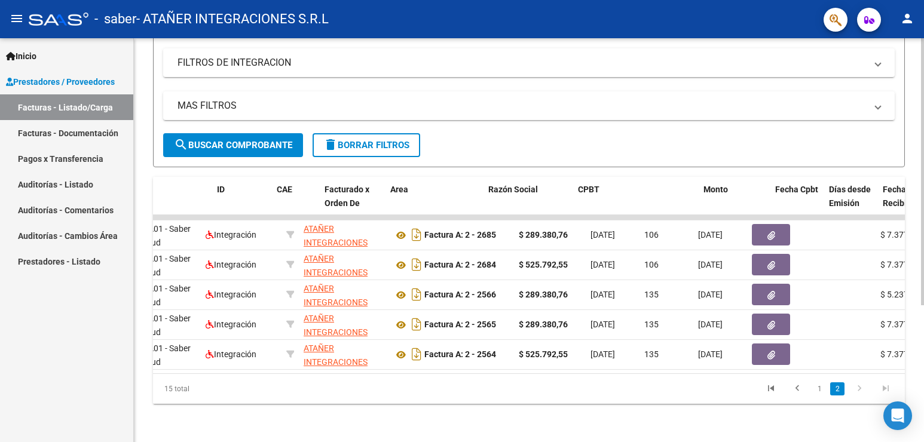
scroll to position [0, 0]
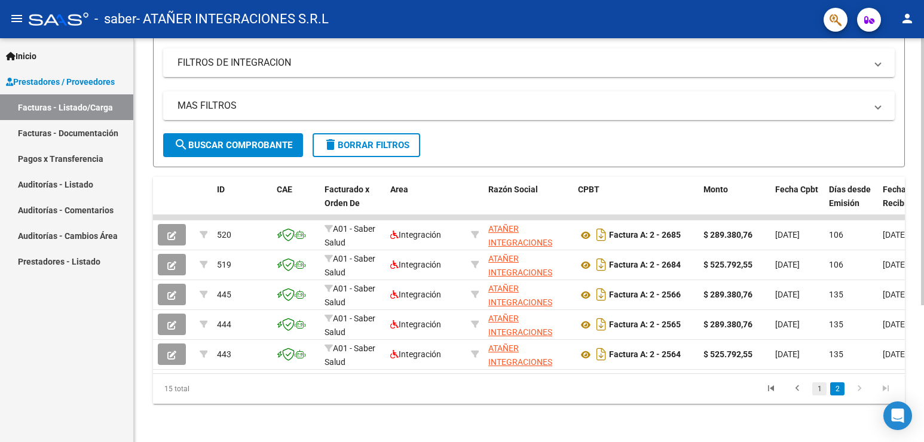
click at [818, 389] on link "1" at bounding box center [819, 388] width 14 height 13
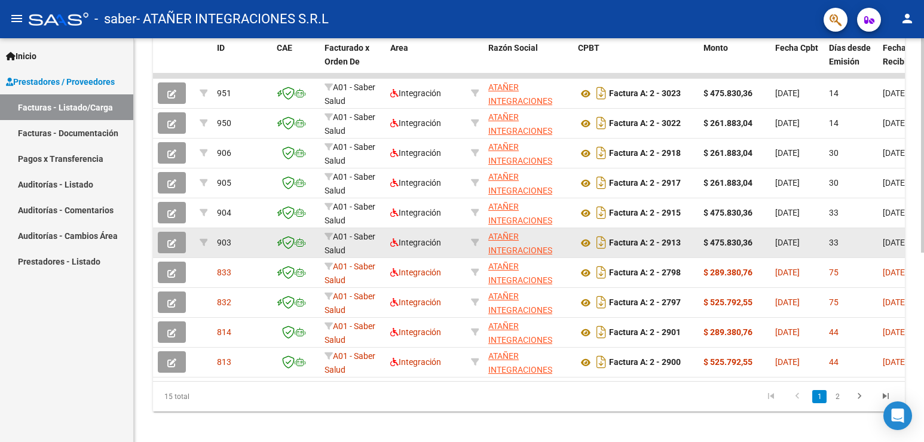
scroll to position [356, 0]
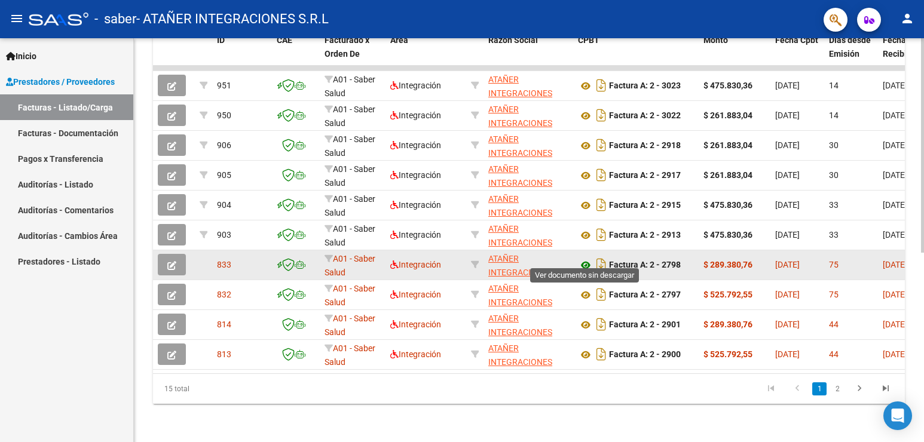
click at [586, 258] on icon at bounding box center [586, 265] width 16 height 14
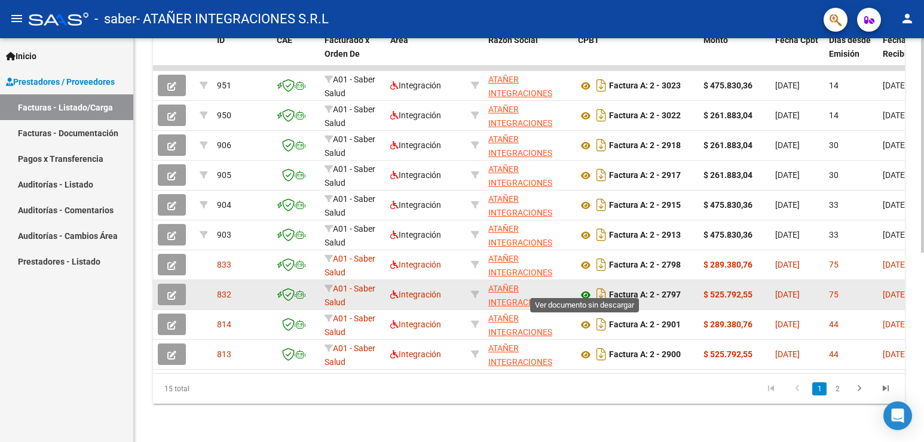
click at [585, 288] on icon at bounding box center [586, 295] width 16 height 14
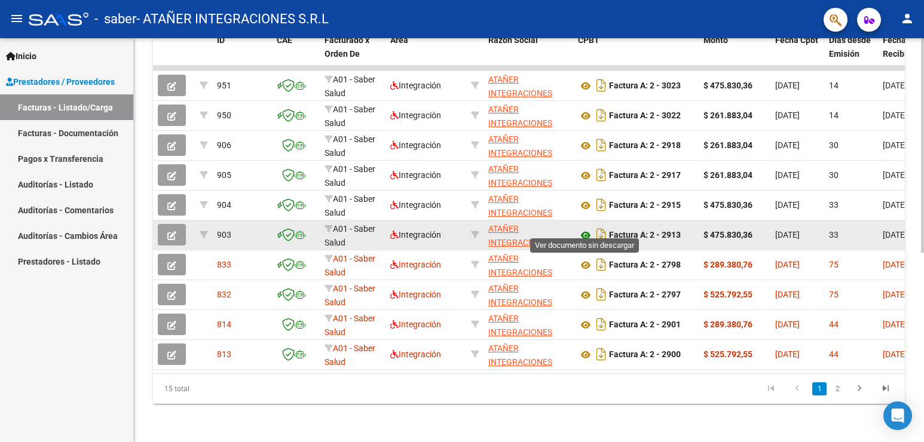
click at [588, 228] on icon at bounding box center [586, 235] width 16 height 14
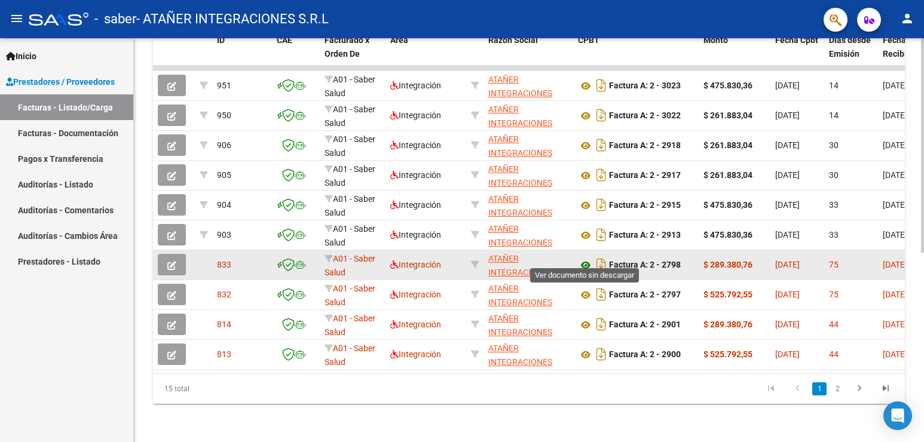
click at [585, 259] on icon at bounding box center [586, 265] width 16 height 14
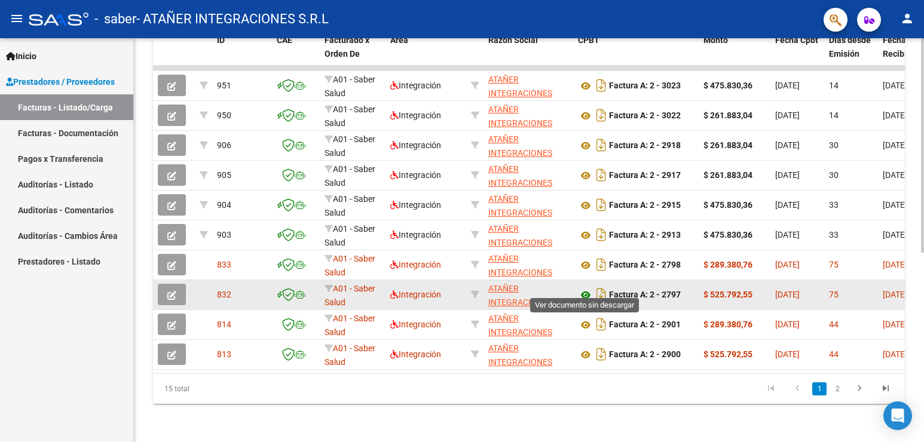
click at [584, 288] on icon at bounding box center [586, 295] width 16 height 14
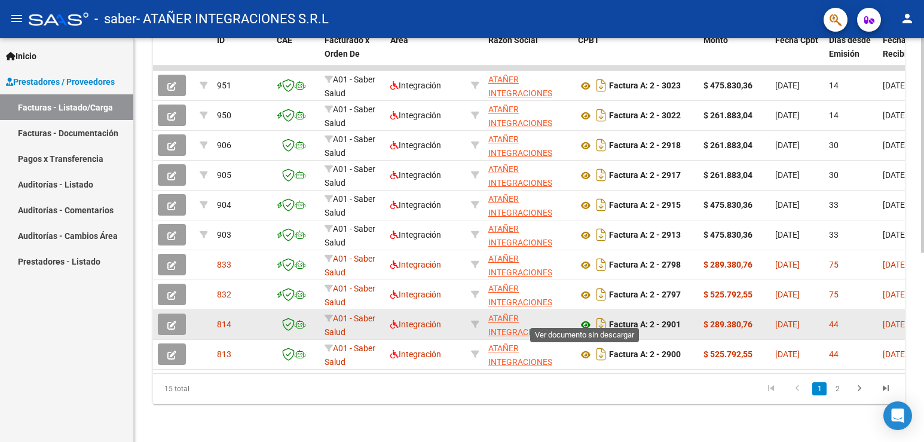
click at [588, 318] on icon at bounding box center [586, 325] width 16 height 14
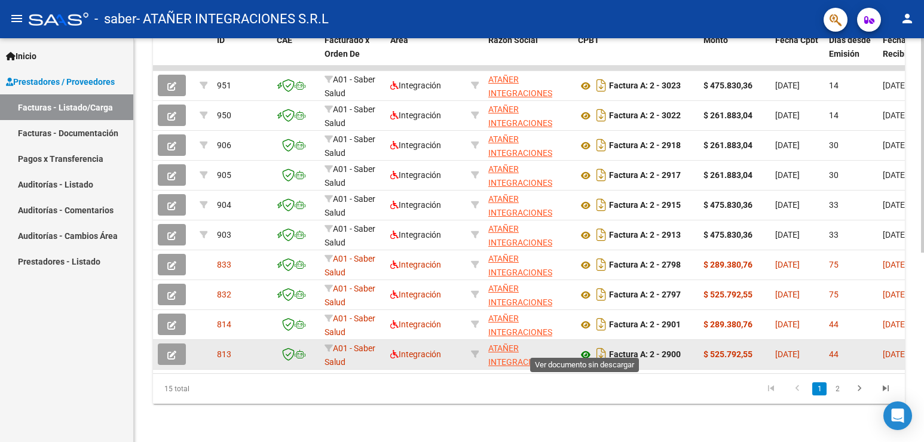
click at [584, 348] on icon at bounding box center [586, 355] width 16 height 14
